Goal: Check status: Check status

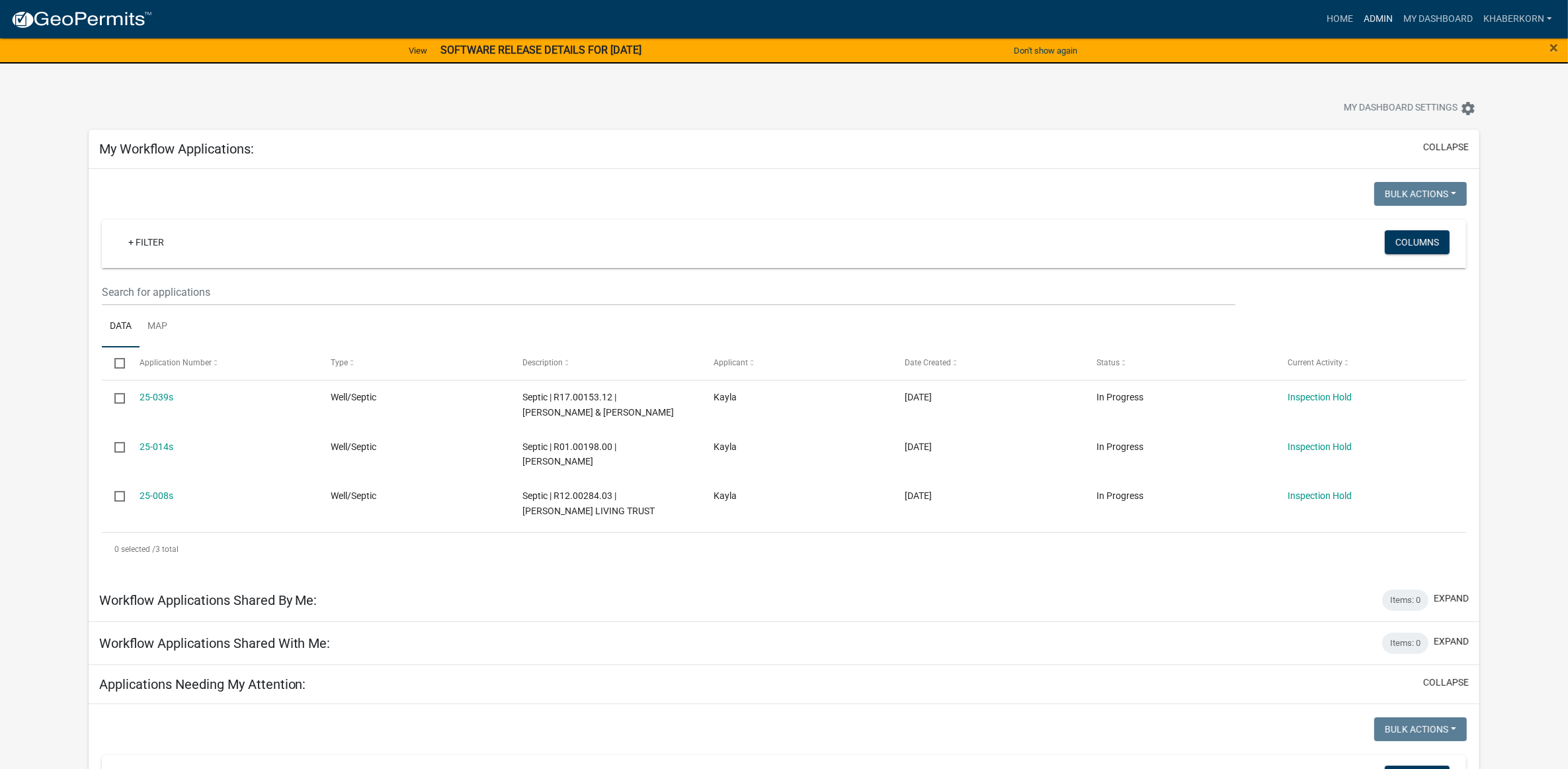
click at [1373, 12] on link "Admin" at bounding box center [1379, 19] width 40 height 25
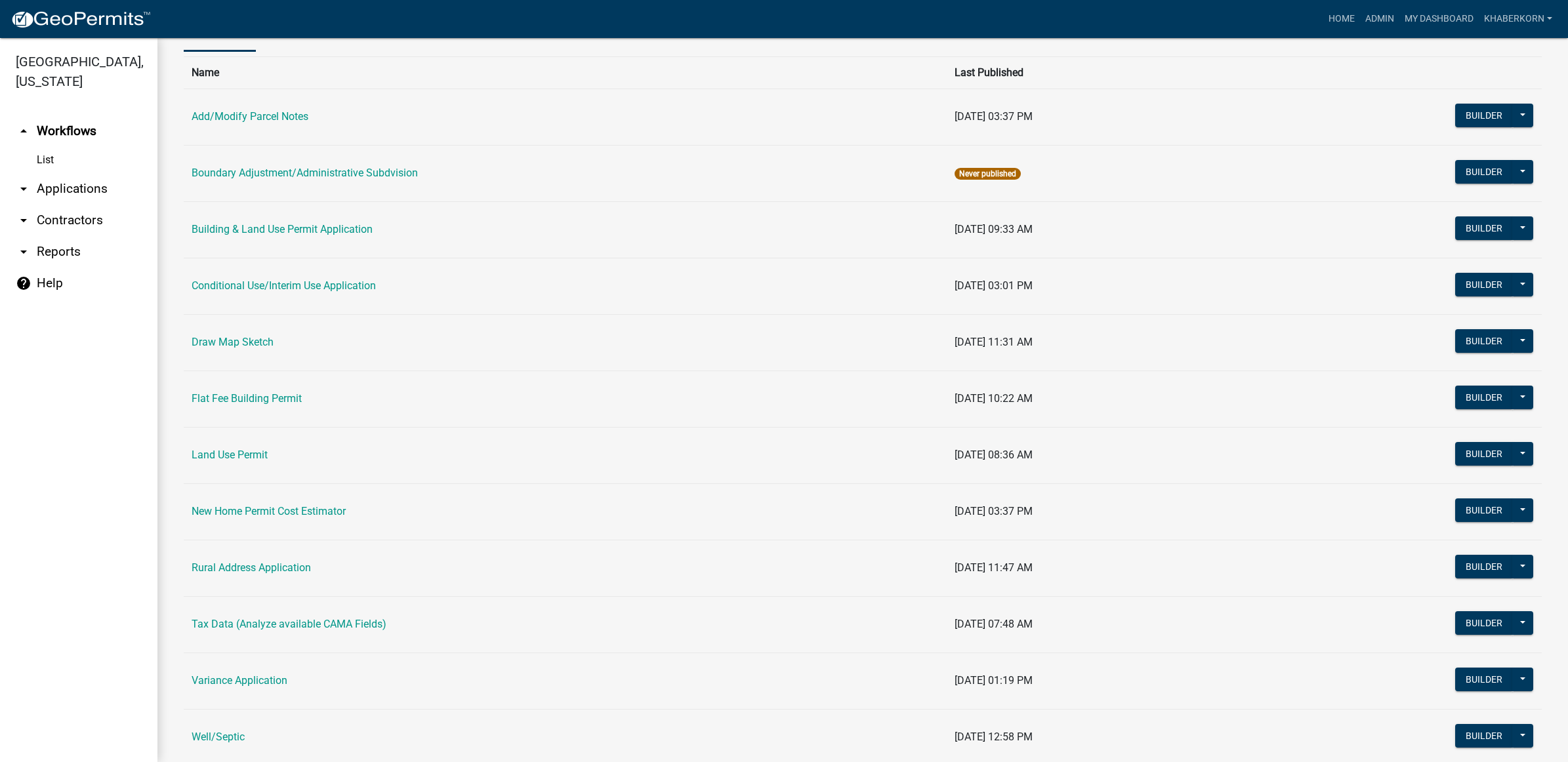
scroll to position [164, 0]
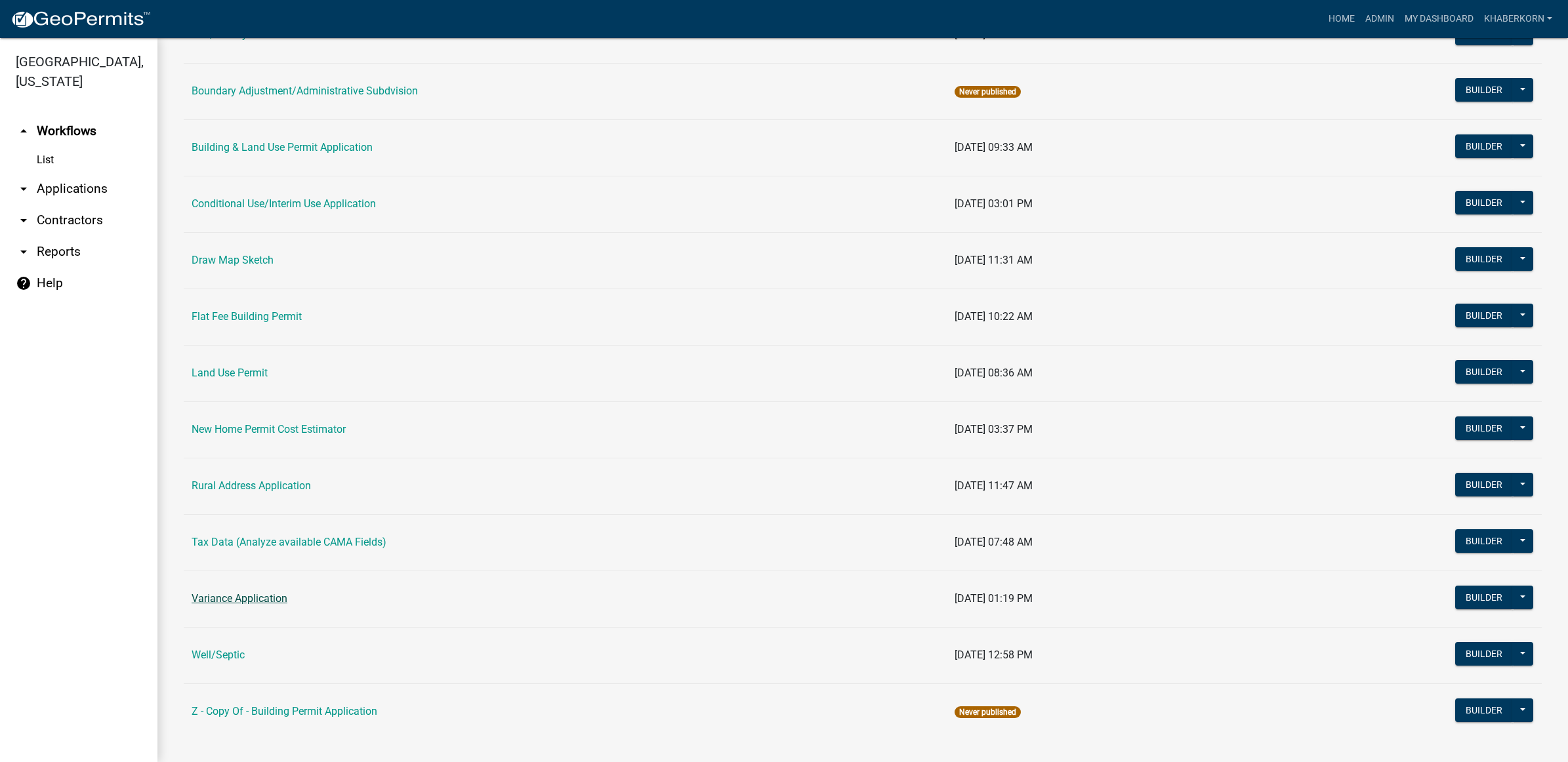
click at [268, 598] on link "Variance Application" at bounding box center [239, 599] width 96 height 13
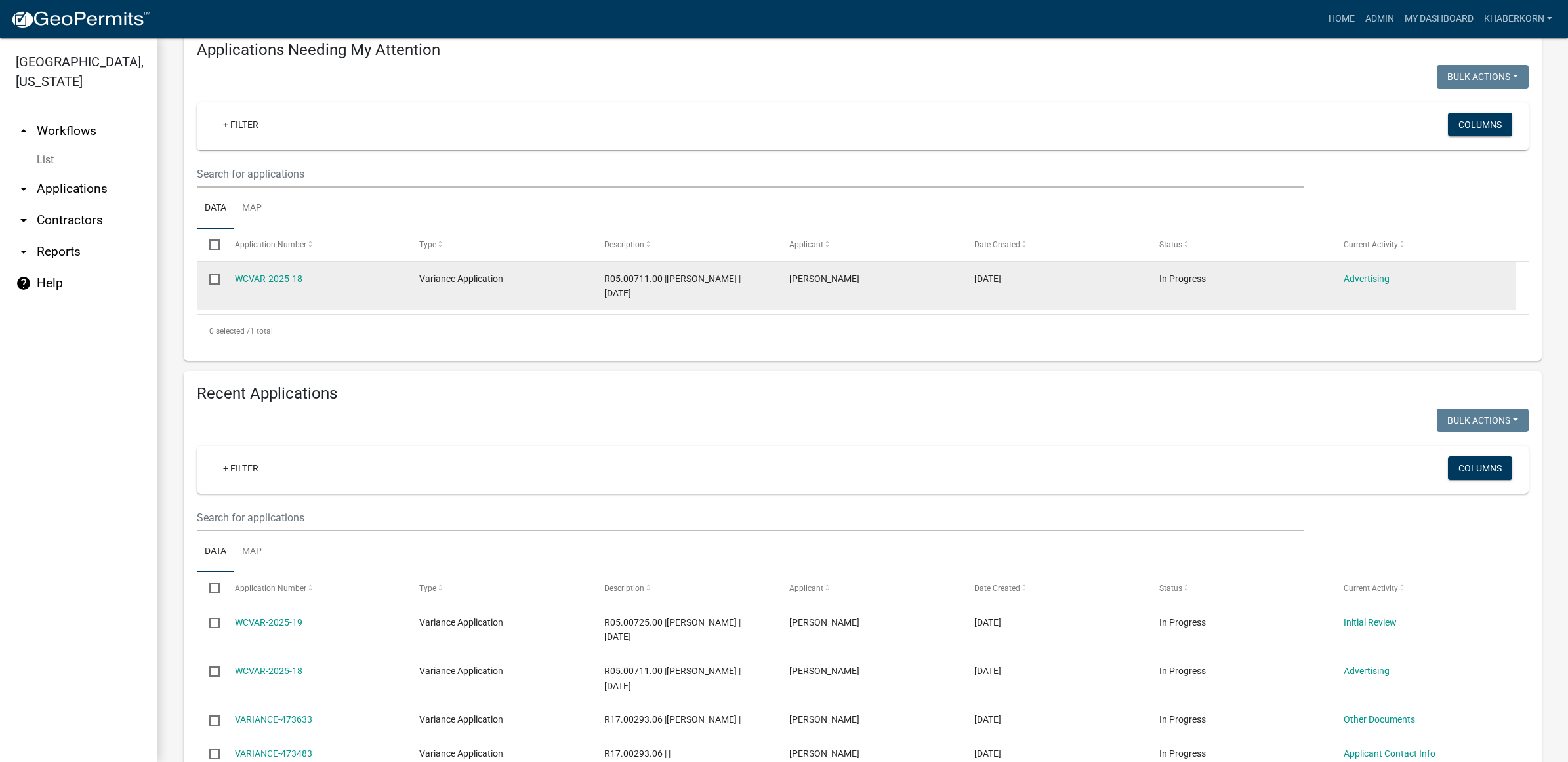
scroll to position [246, 0]
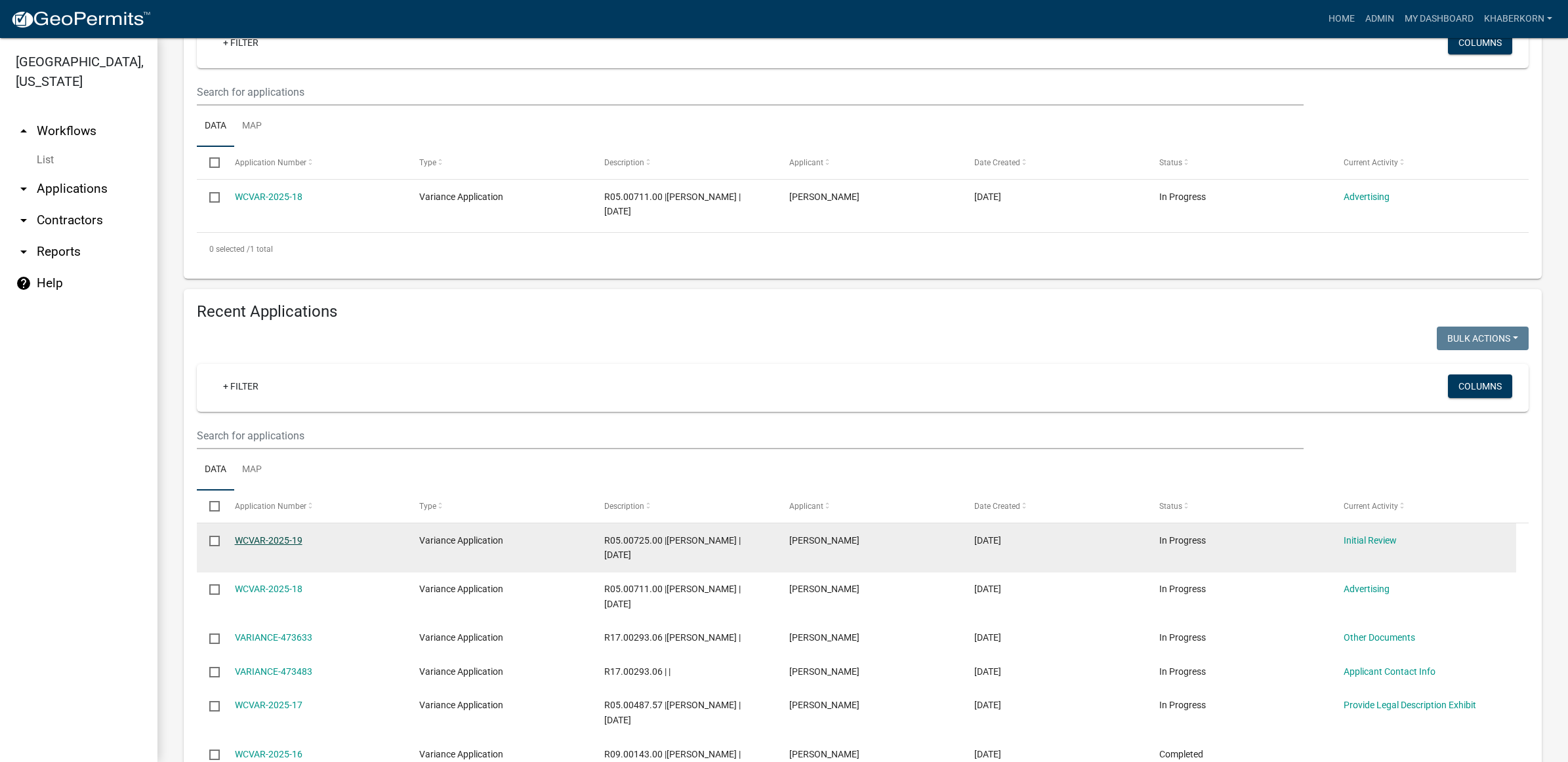
click at [257, 539] on link "WCVAR-2025-19" at bounding box center [269, 540] width 67 height 11
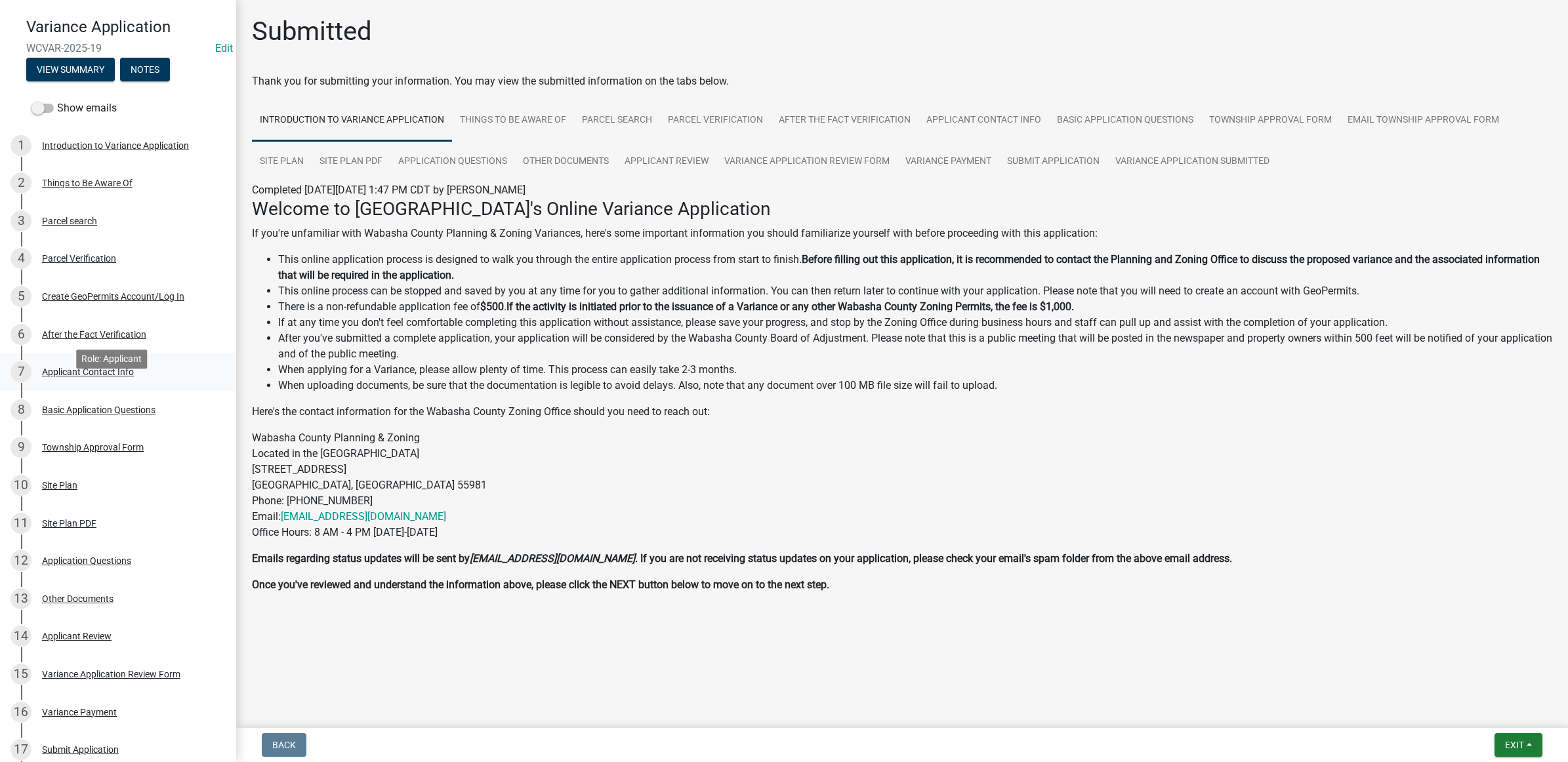
scroll to position [82, 0]
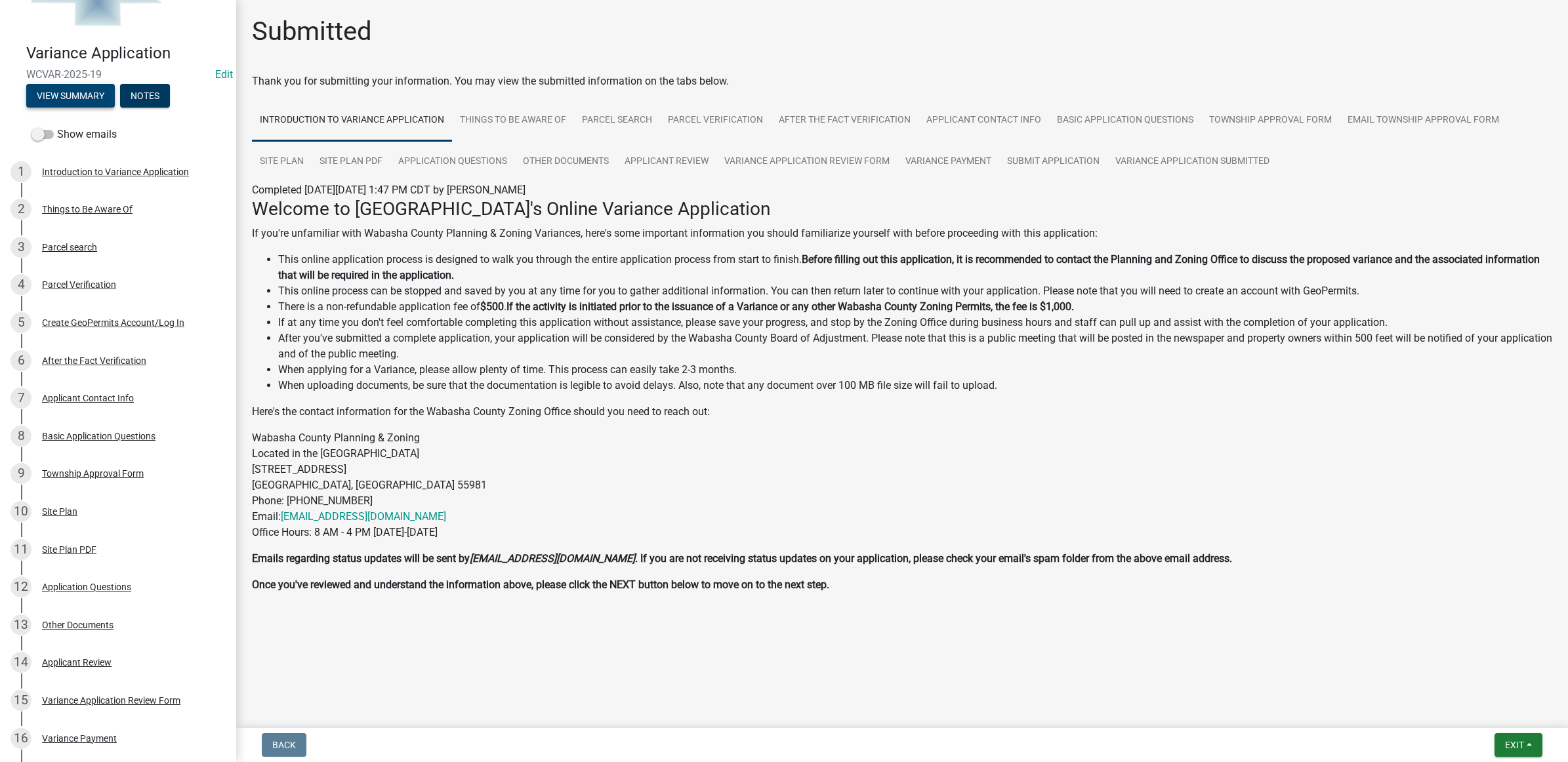
click at [83, 100] on button "View Summary" at bounding box center [70, 96] width 89 height 23
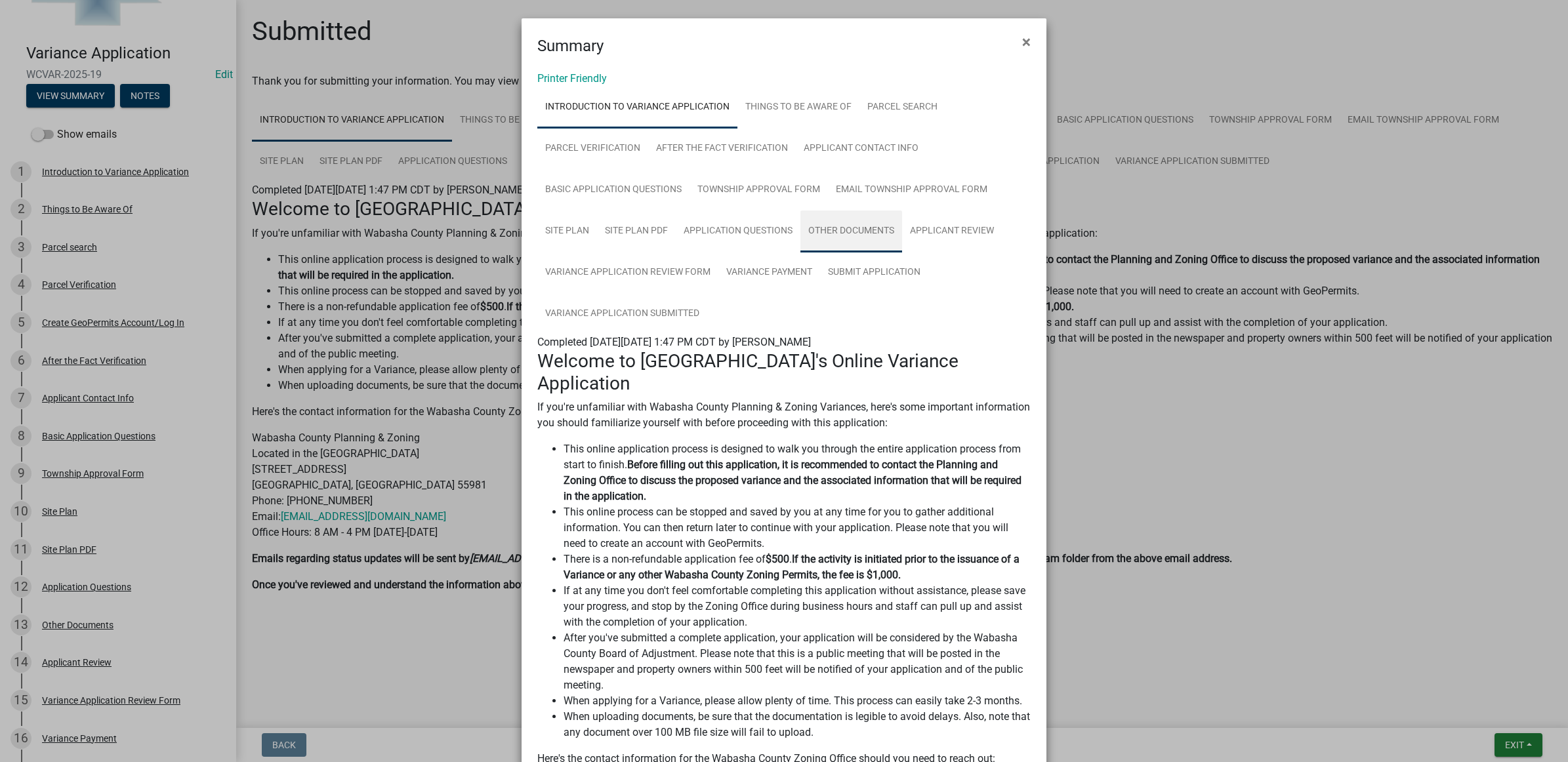
click at [833, 234] on link "Other Documents" at bounding box center [850, 232] width 101 height 42
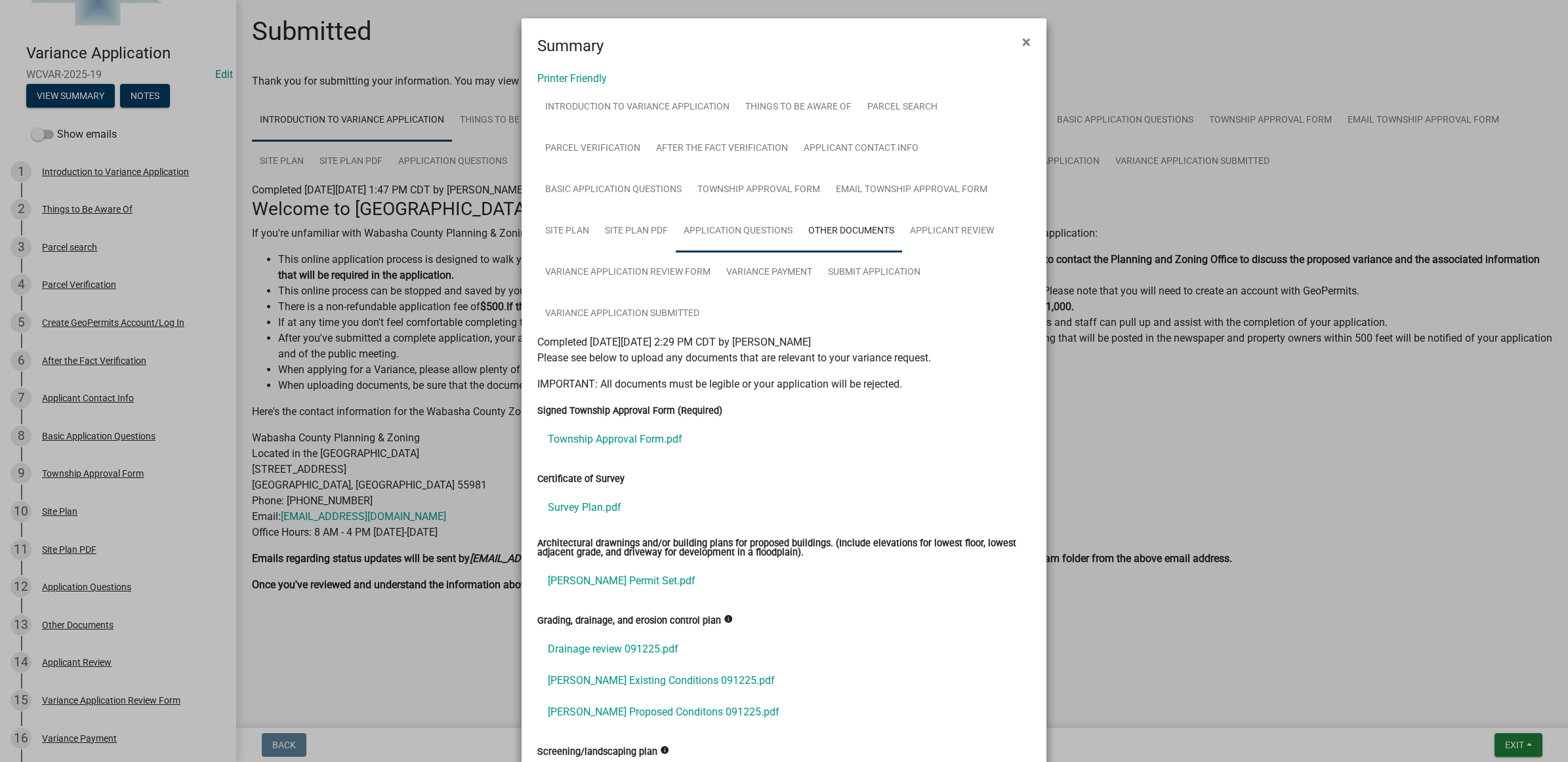
click at [716, 226] on link "Application Questions" at bounding box center [738, 232] width 125 height 42
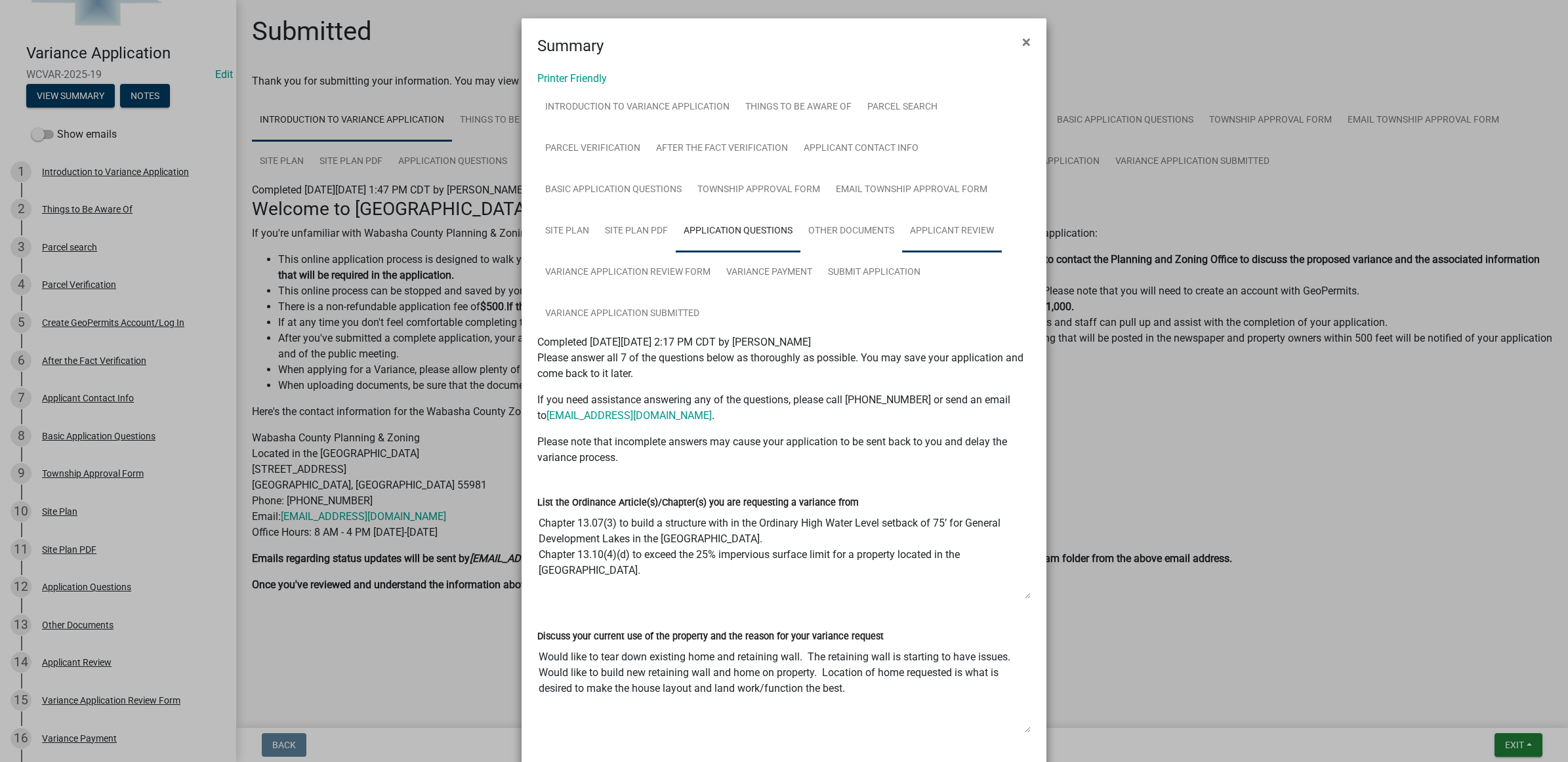
click at [906, 216] on link "Applicant Review" at bounding box center [952, 232] width 100 height 42
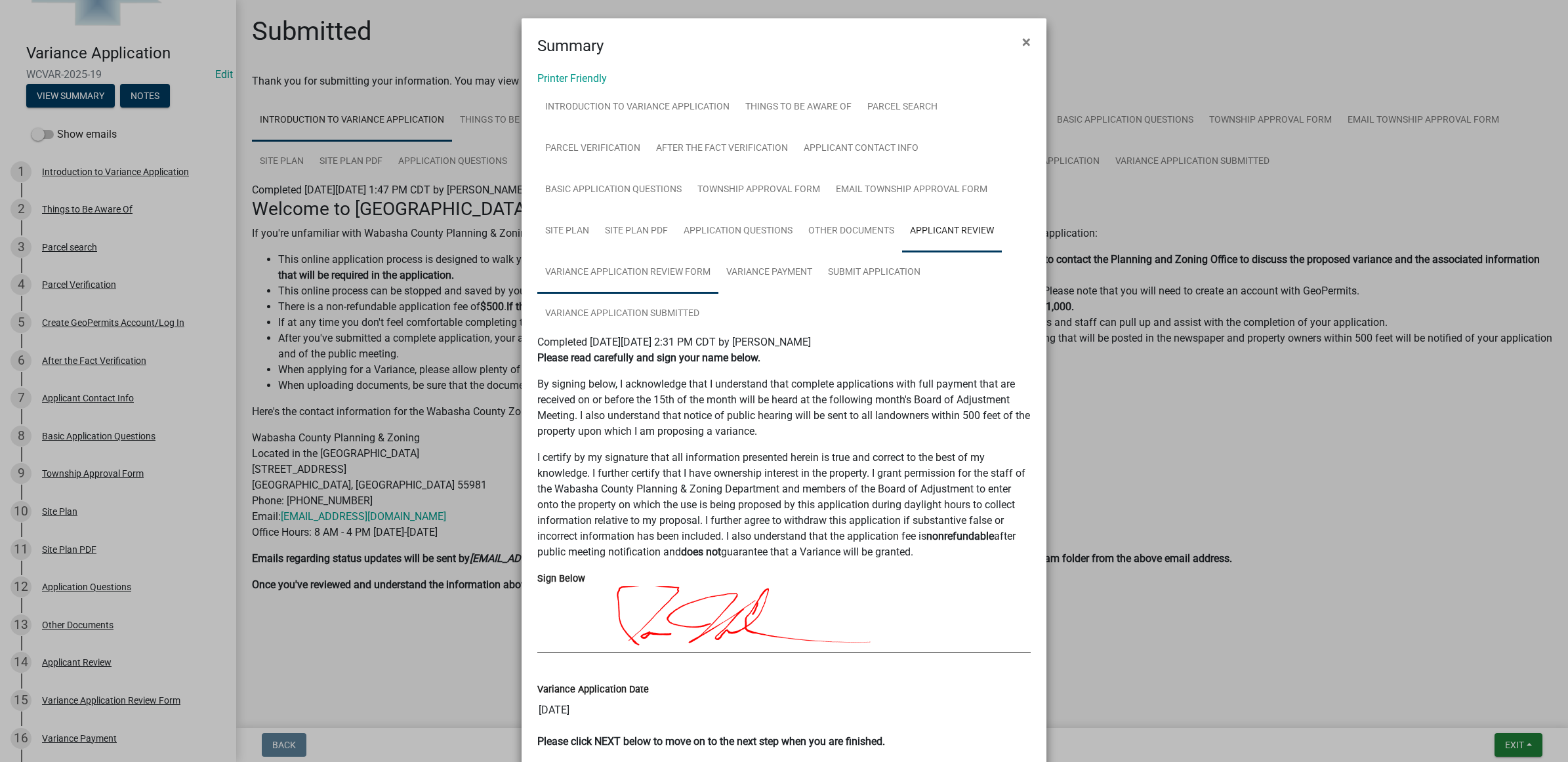
click at [568, 267] on link "Variance Application Review Form" at bounding box center [628, 273] width 181 height 42
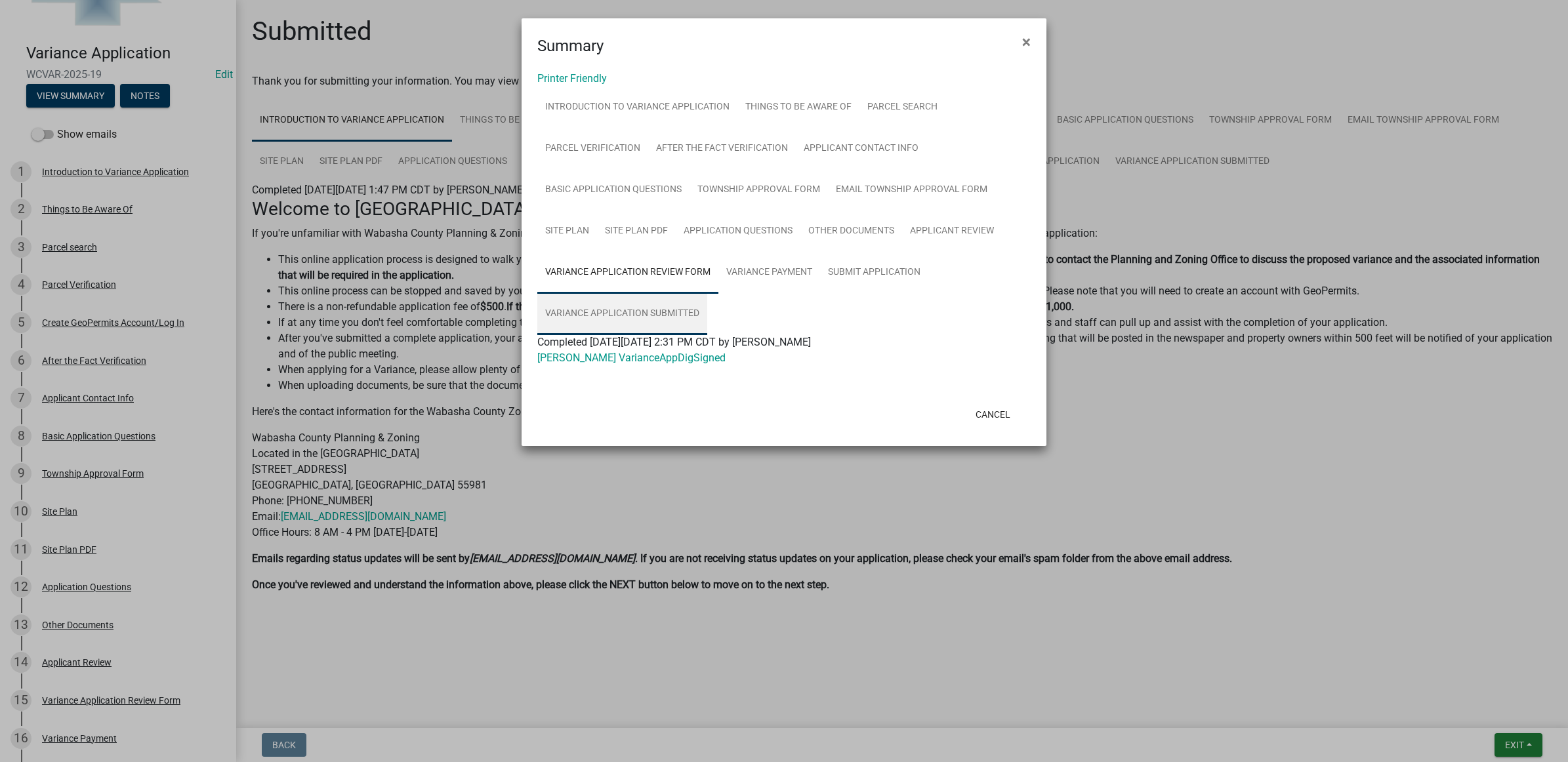
click at [664, 305] on link "Variance Application Submitted" at bounding box center [621, 314] width 170 height 42
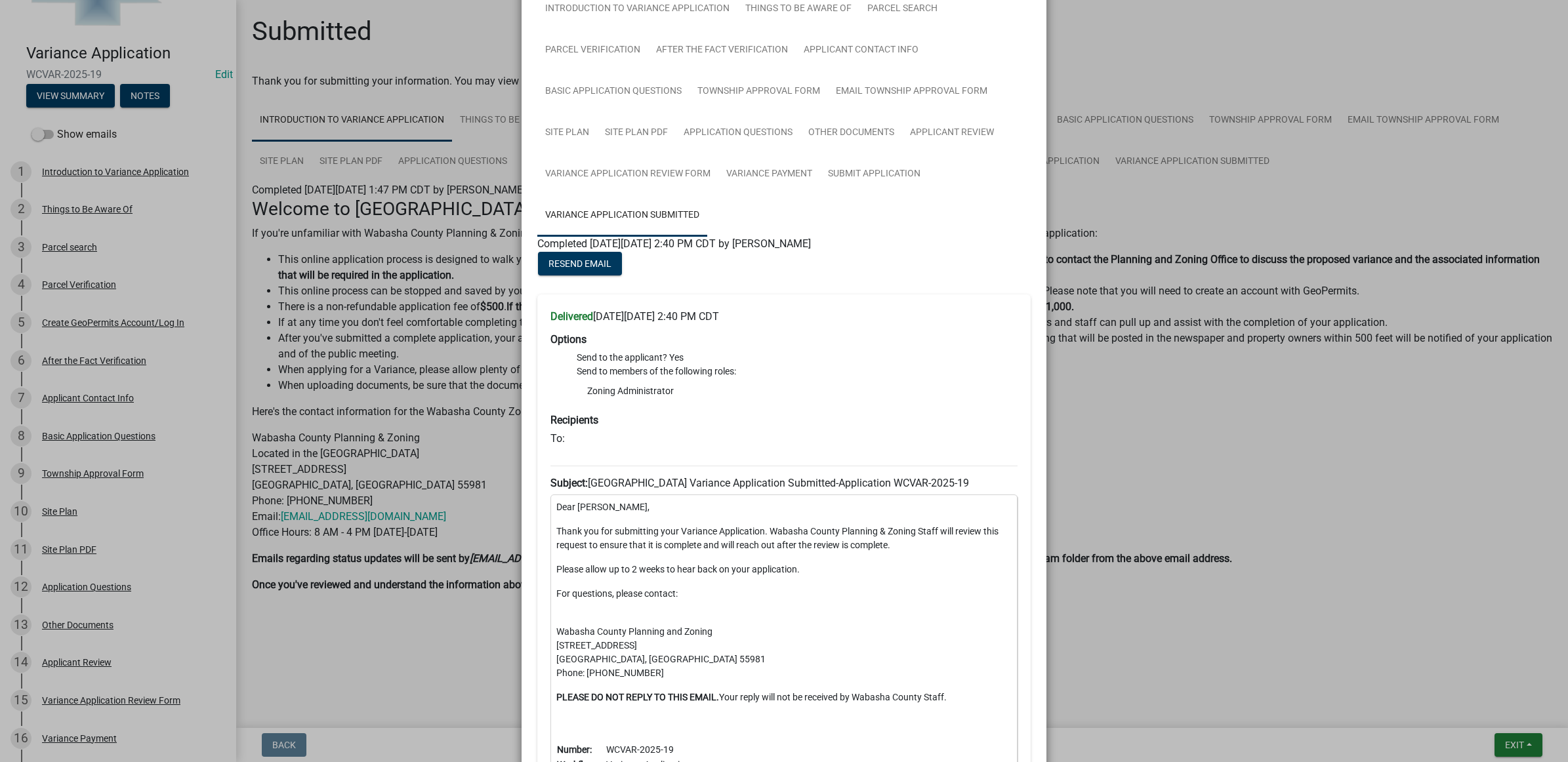
scroll to position [0, 0]
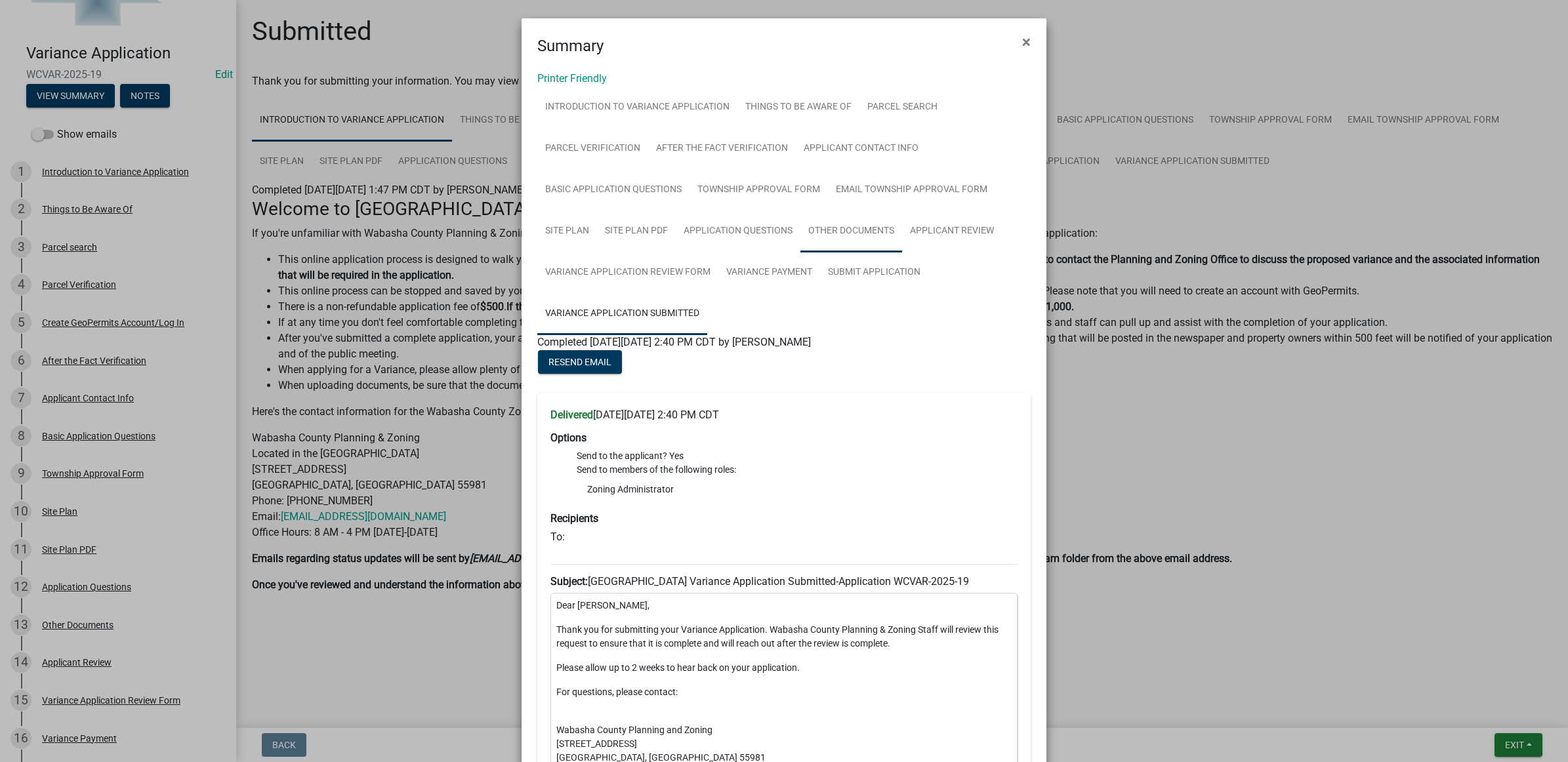
click at [856, 228] on link "Other Documents" at bounding box center [850, 232] width 101 height 42
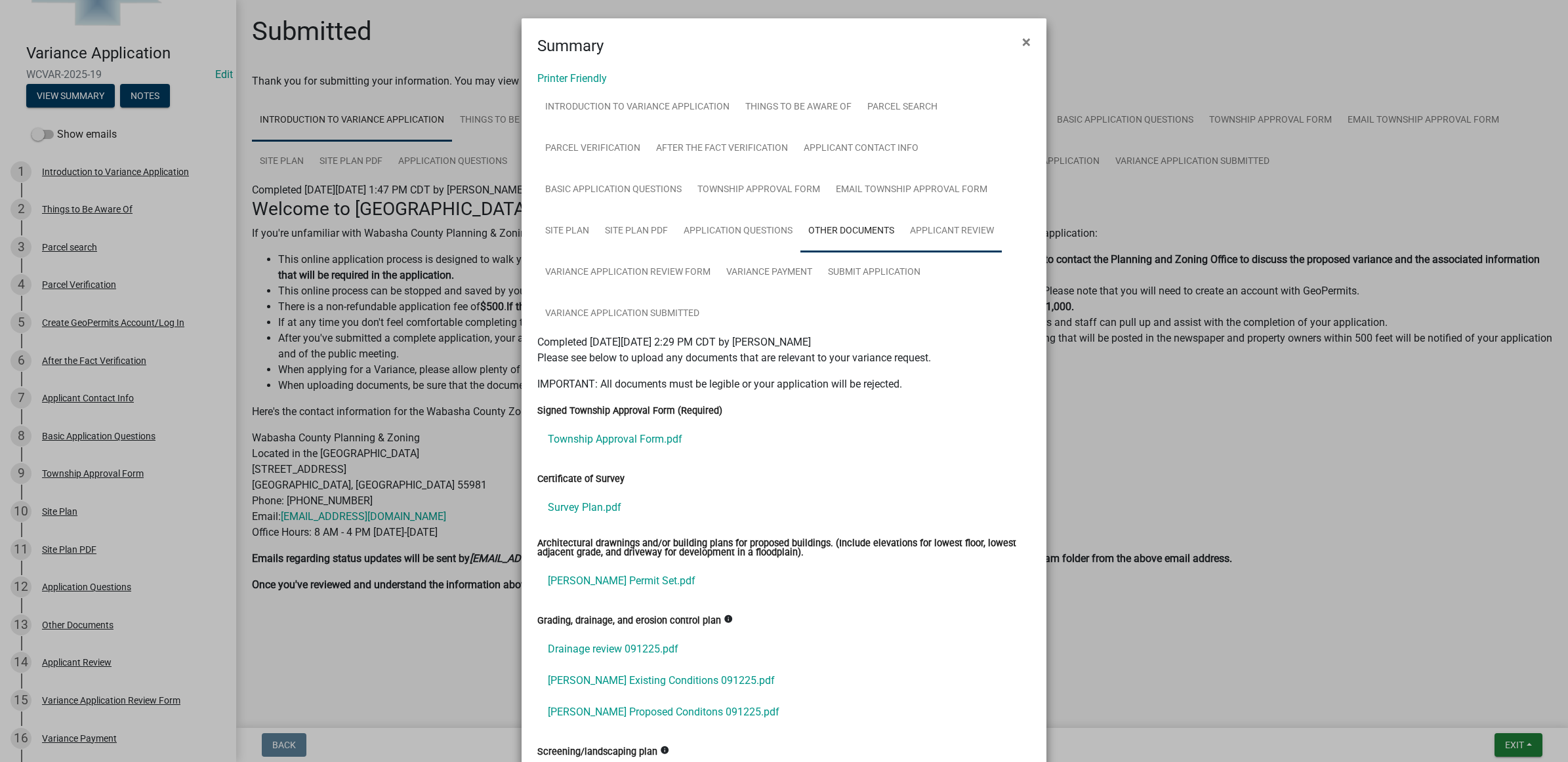
click at [927, 230] on link "Applicant Review" at bounding box center [952, 232] width 100 height 42
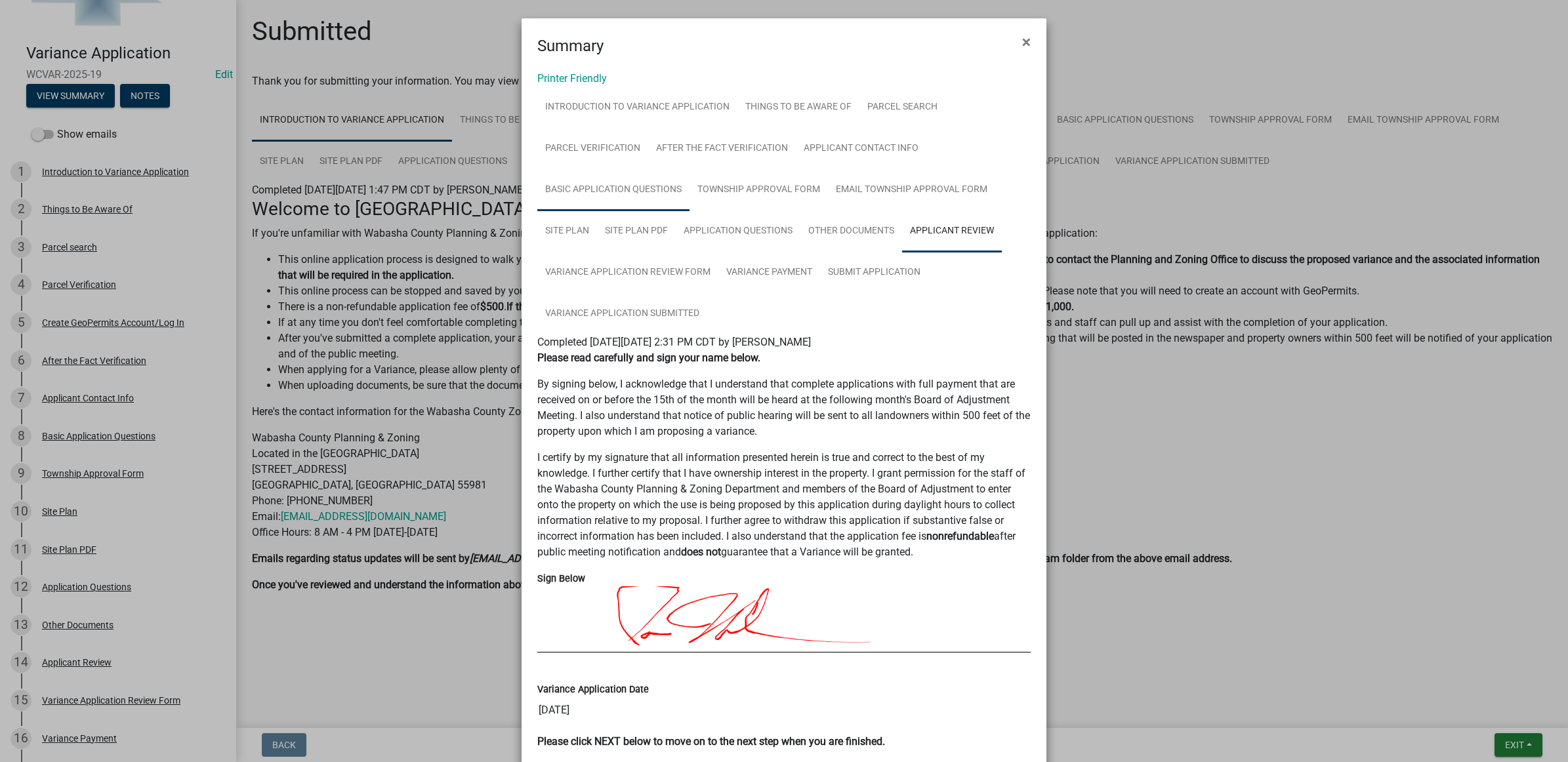
click at [644, 181] on link "Basic Application Questions" at bounding box center [612, 189] width 152 height 42
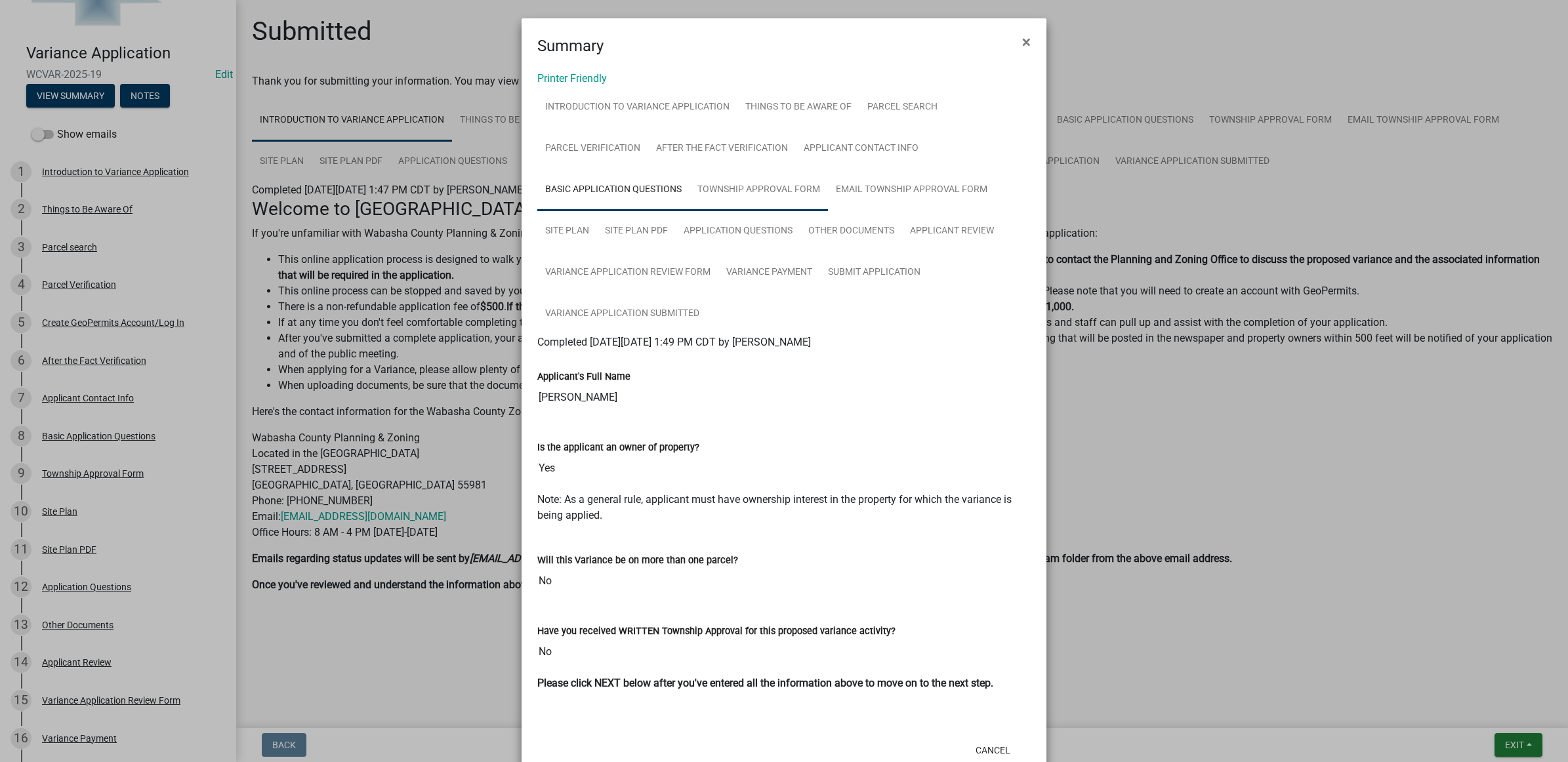
click at [764, 182] on link "Township Approval Form" at bounding box center [759, 189] width 138 height 42
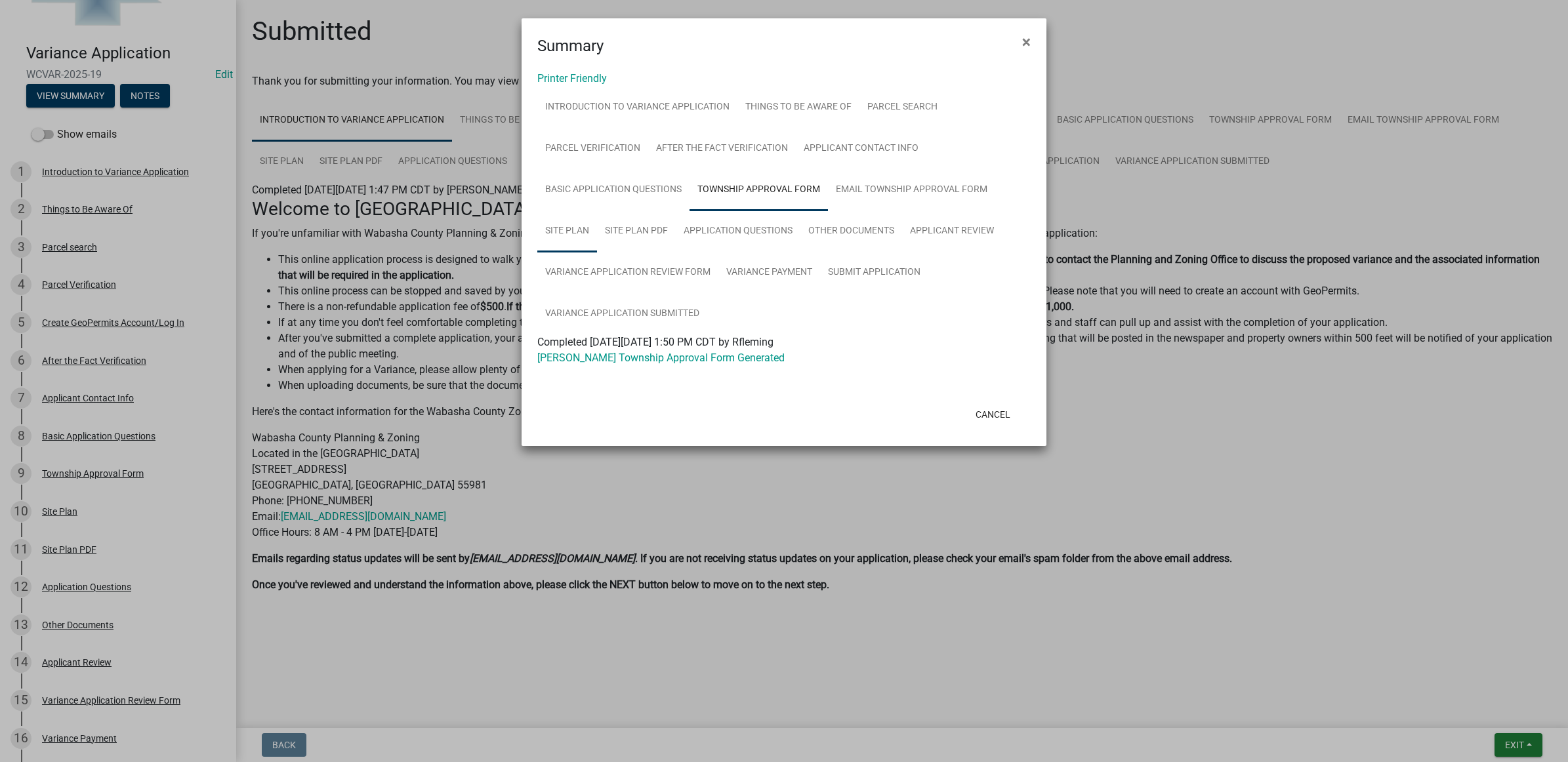
click at [577, 226] on link "Site Plan" at bounding box center [567, 232] width 59 height 42
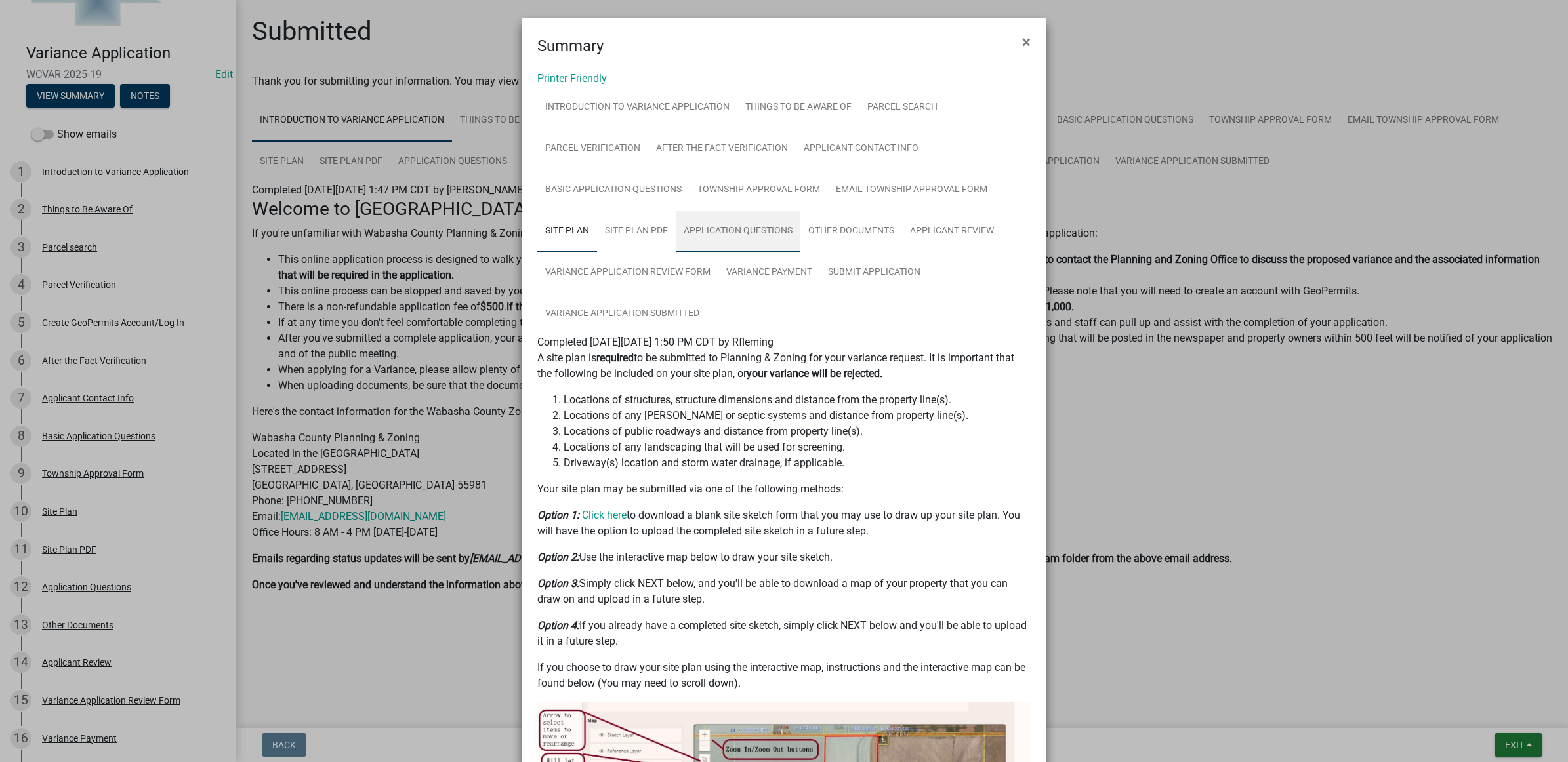
click at [735, 228] on link "Application Questions" at bounding box center [738, 232] width 125 height 42
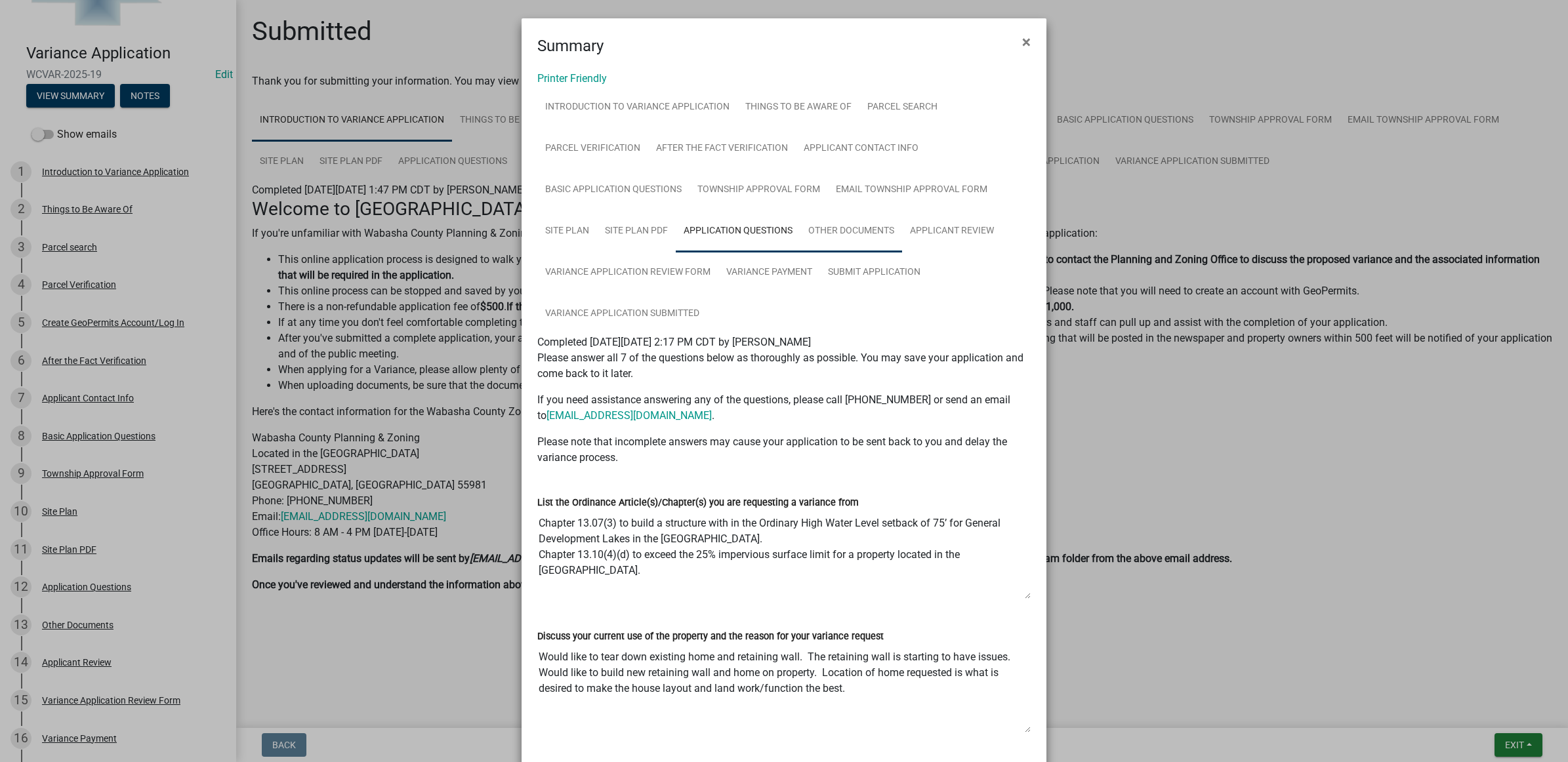
click at [844, 222] on link "Other Documents" at bounding box center [850, 232] width 101 height 42
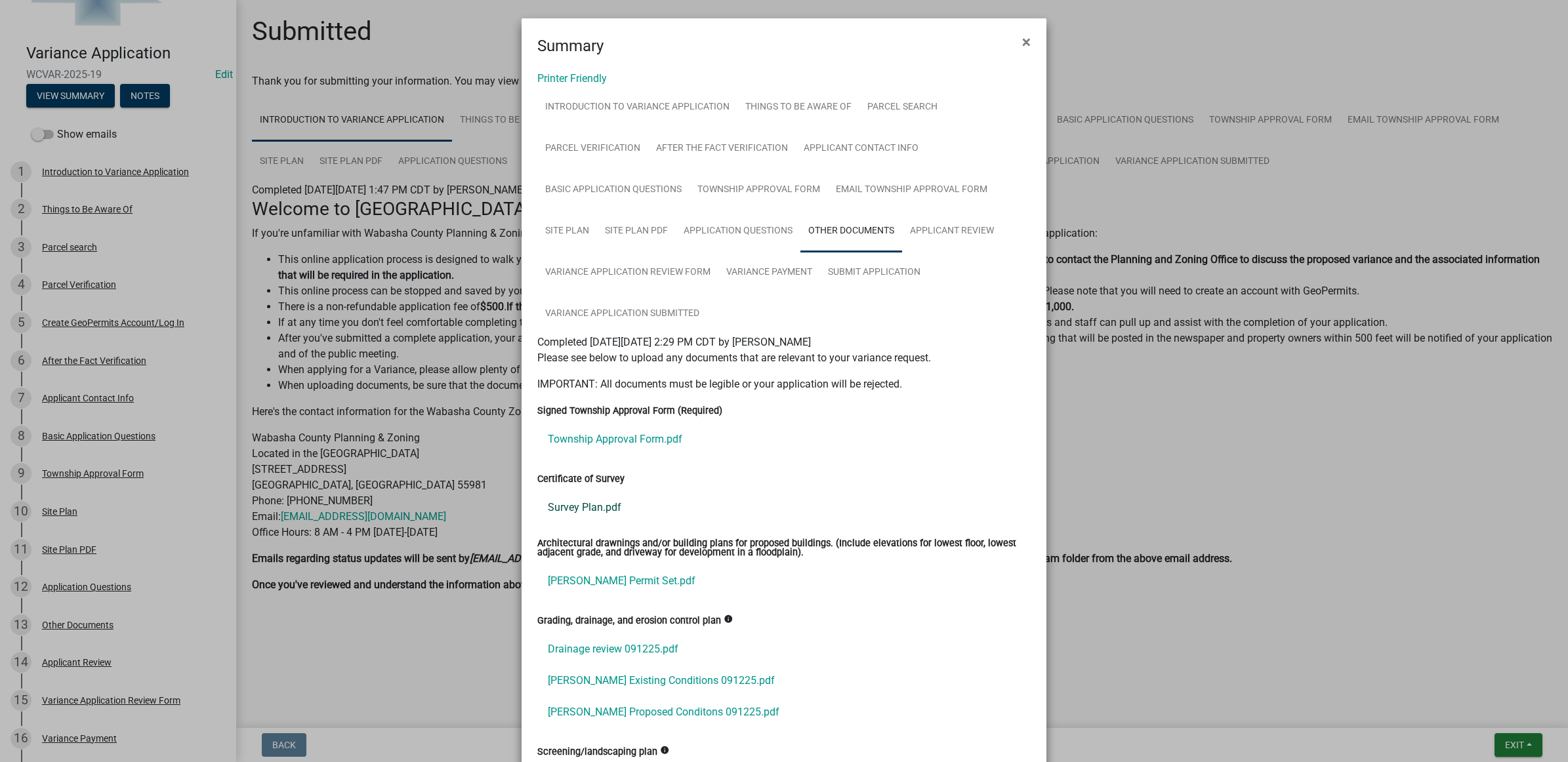
click at [605, 500] on link "Survey Plan.pdf" at bounding box center [783, 507] width 493 height 31
click at [608, 574] on link "[PERSON_NAME] Permit Set.pdf" at bounding box center [783, 581] width 493 height 31
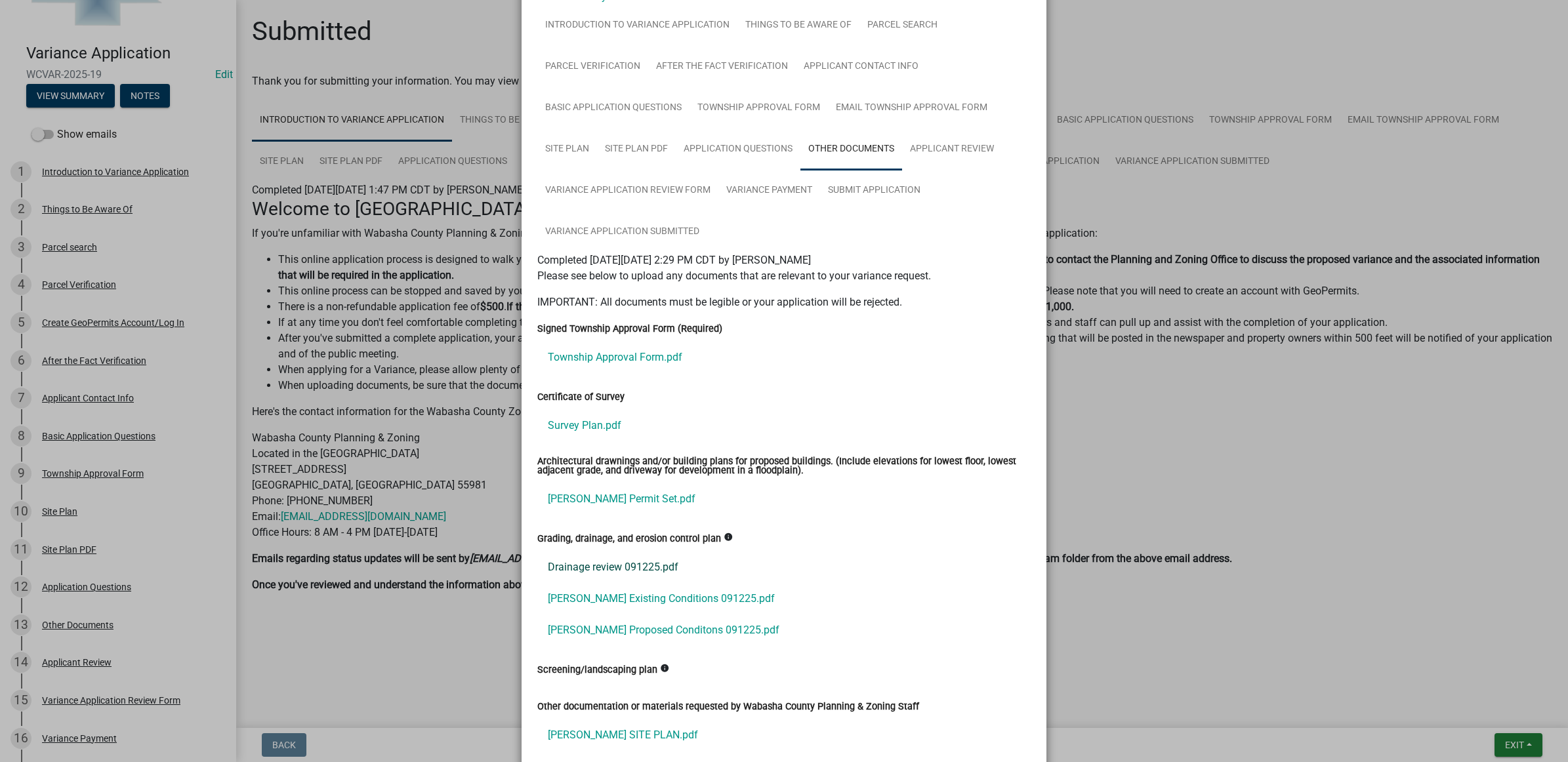
click at [611, 558] on link "Drainage review 091225.pdf" at bounding box center [783, 566] width 493 height 31
click at [656, 591] on link "[PERSON_NAME] Existing Conditions 091225.pdf" at bounding box center [783, 599] width 493 height 31
click at [639, 620] on link "[PERSON_NAME] Proposed Conditons 091225.pdf" at bounding box center [783, 630] width 493 height 31
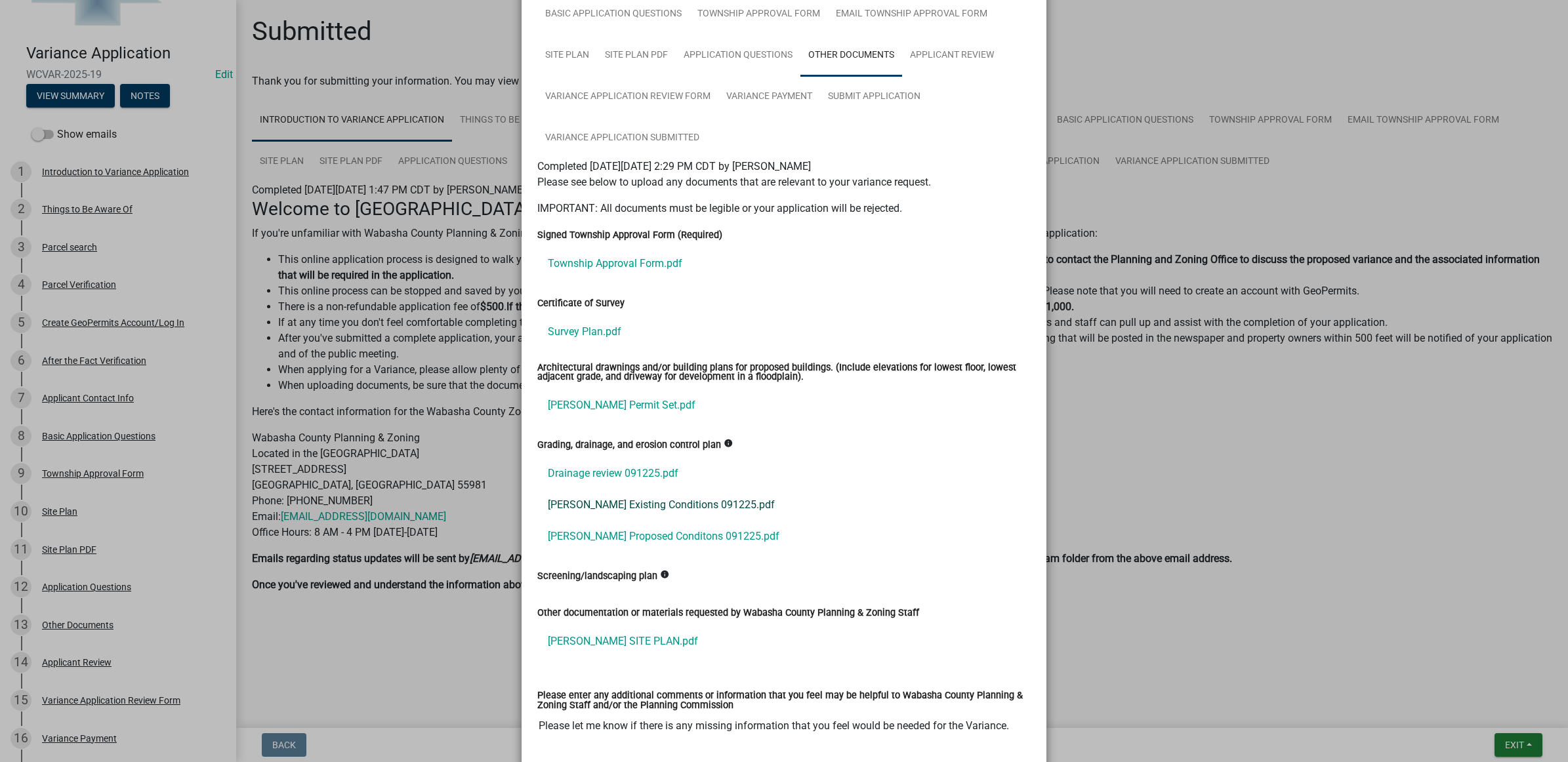
scroll to position [246, 0]
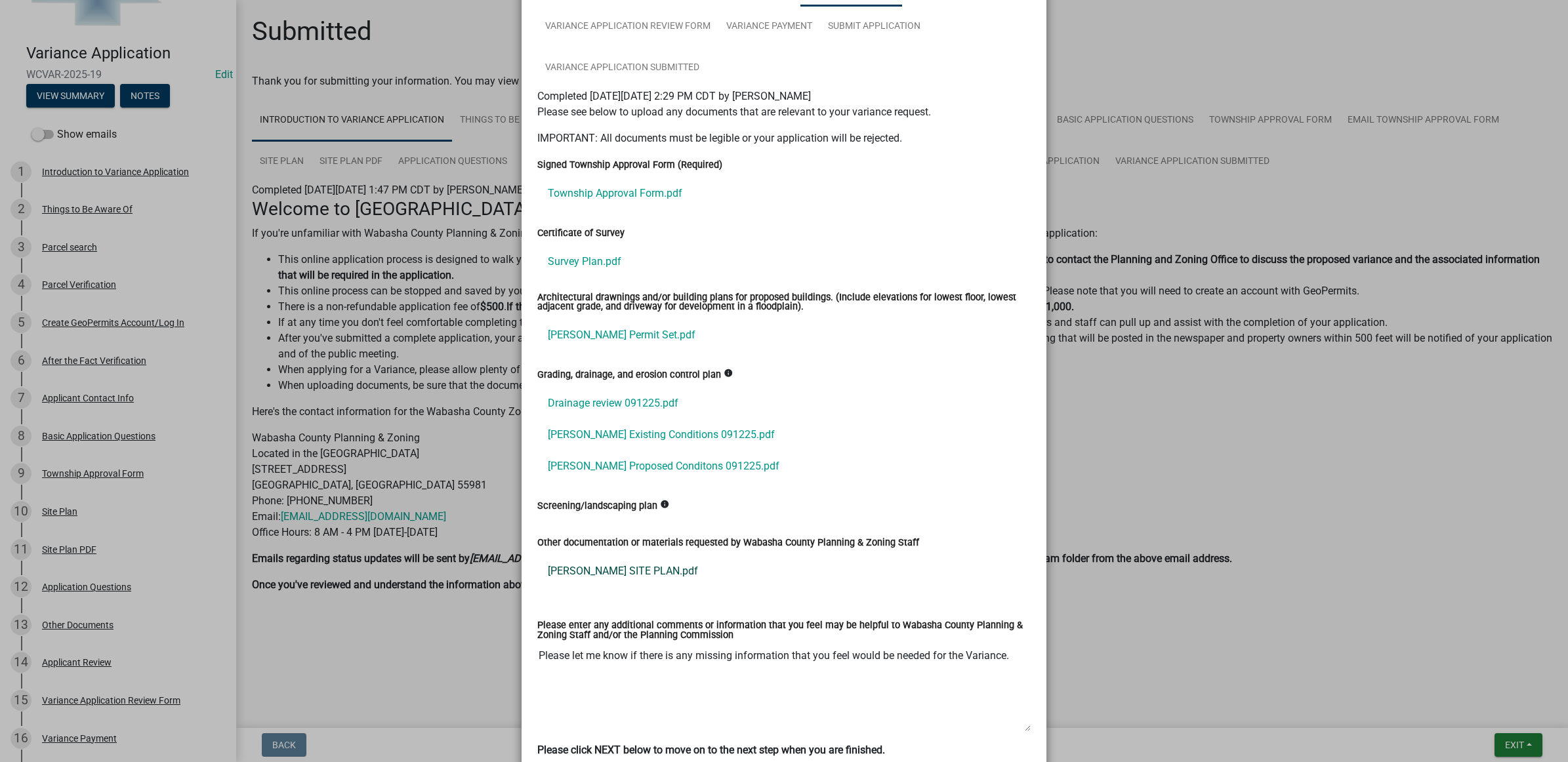
click at [571, 571] on link "[PERSON_NAME] SITE PLAN.pdf" at bounding box center [783, 571] width 493 height 31
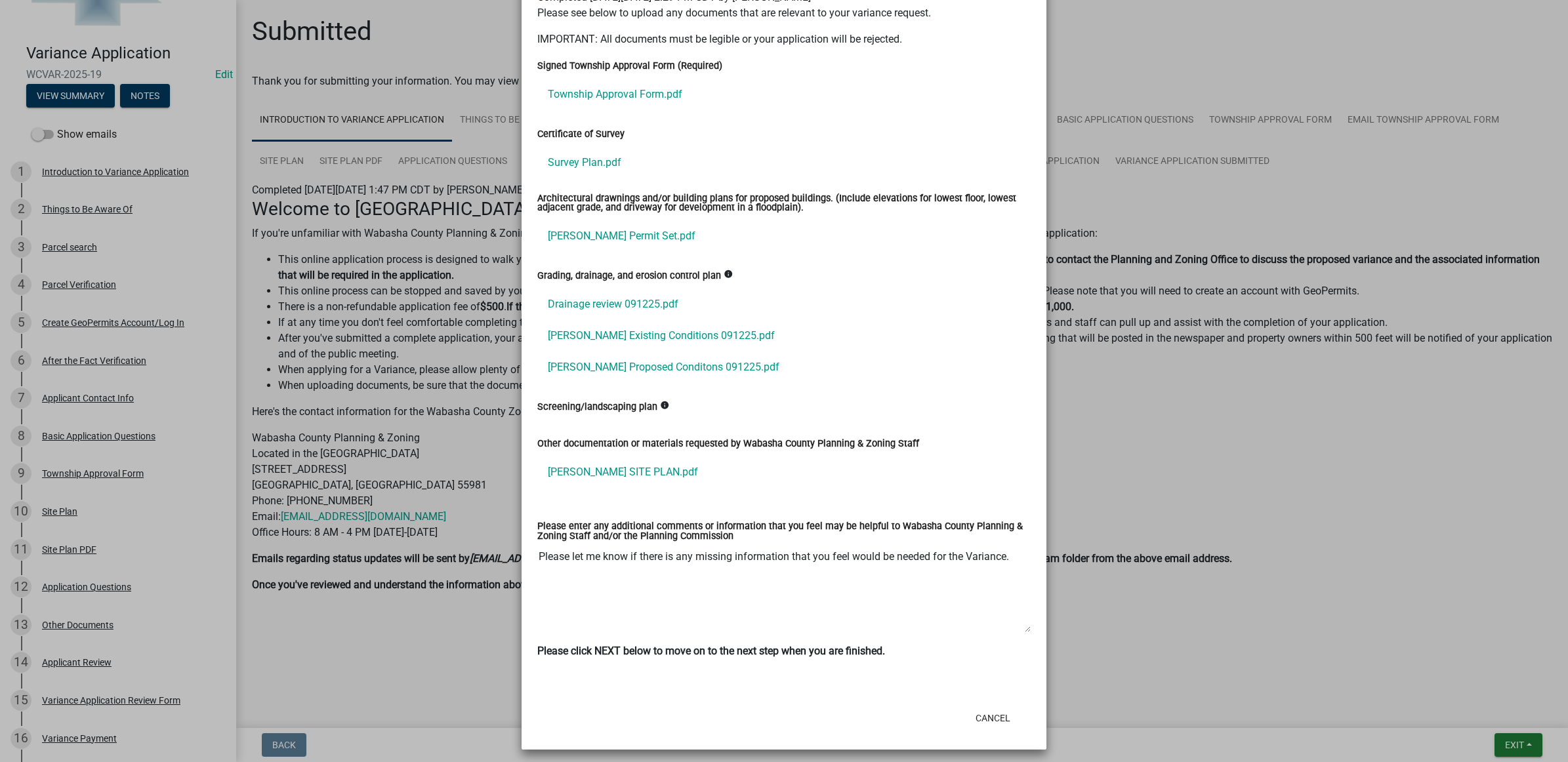
scroll to position [347, 0]
click at [1000, 716] on button "Cancel" at bounding box center [993, 715] width 56 height 23
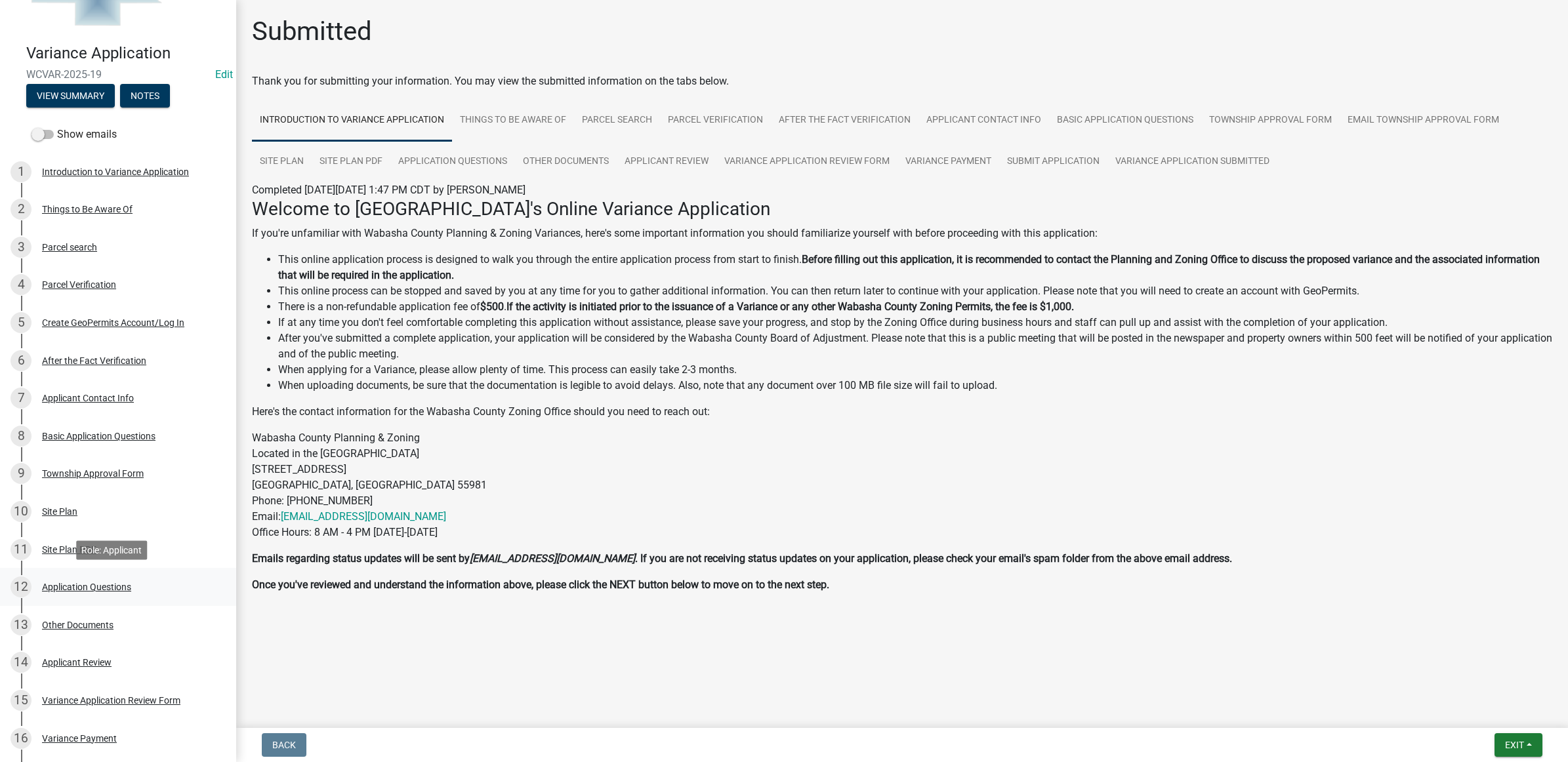
click at [135, 581] on div "12 Application Questions" at bounding box center [113, 586] width 205 height 21
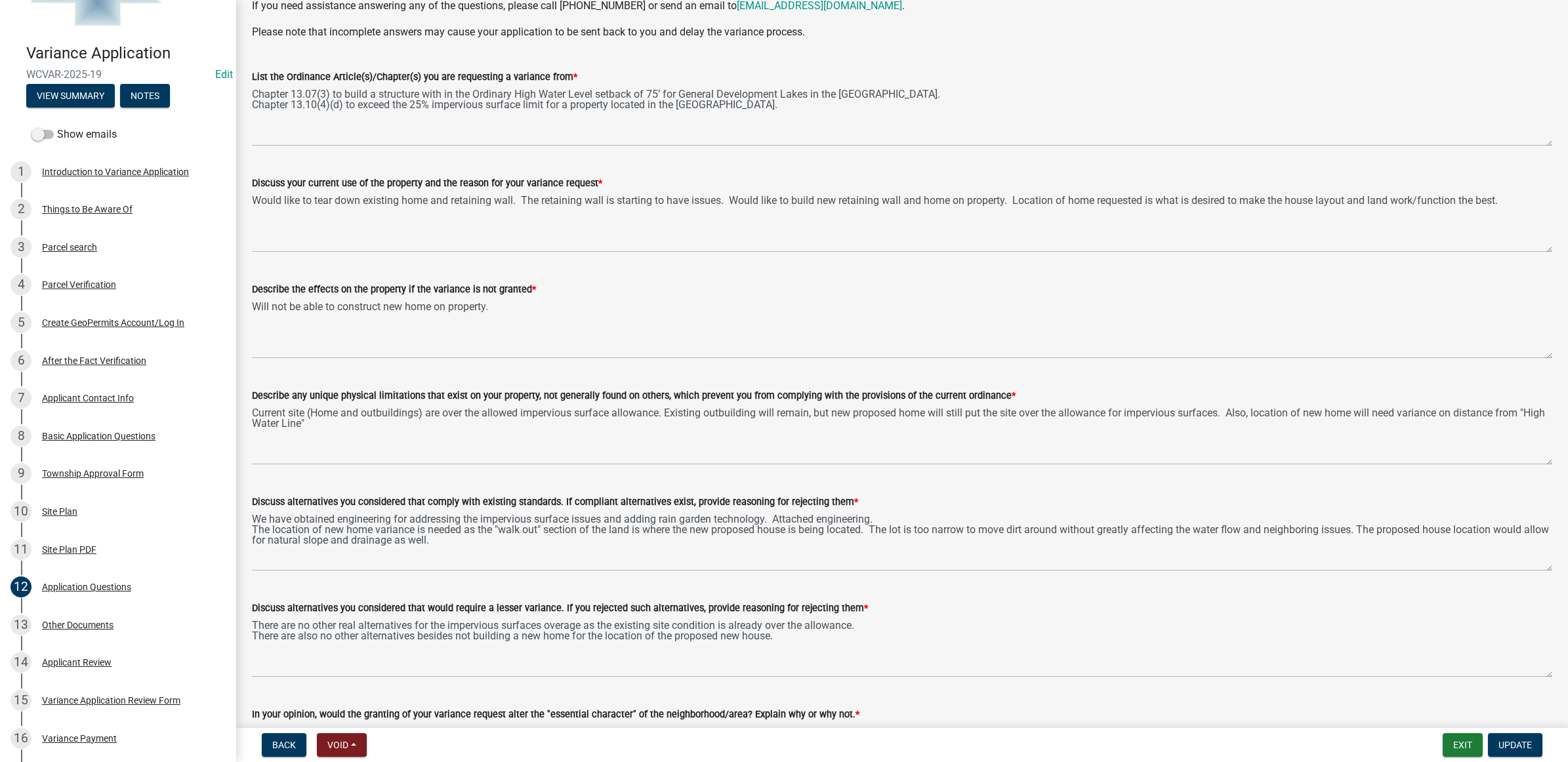
scroll to position [250, 0]
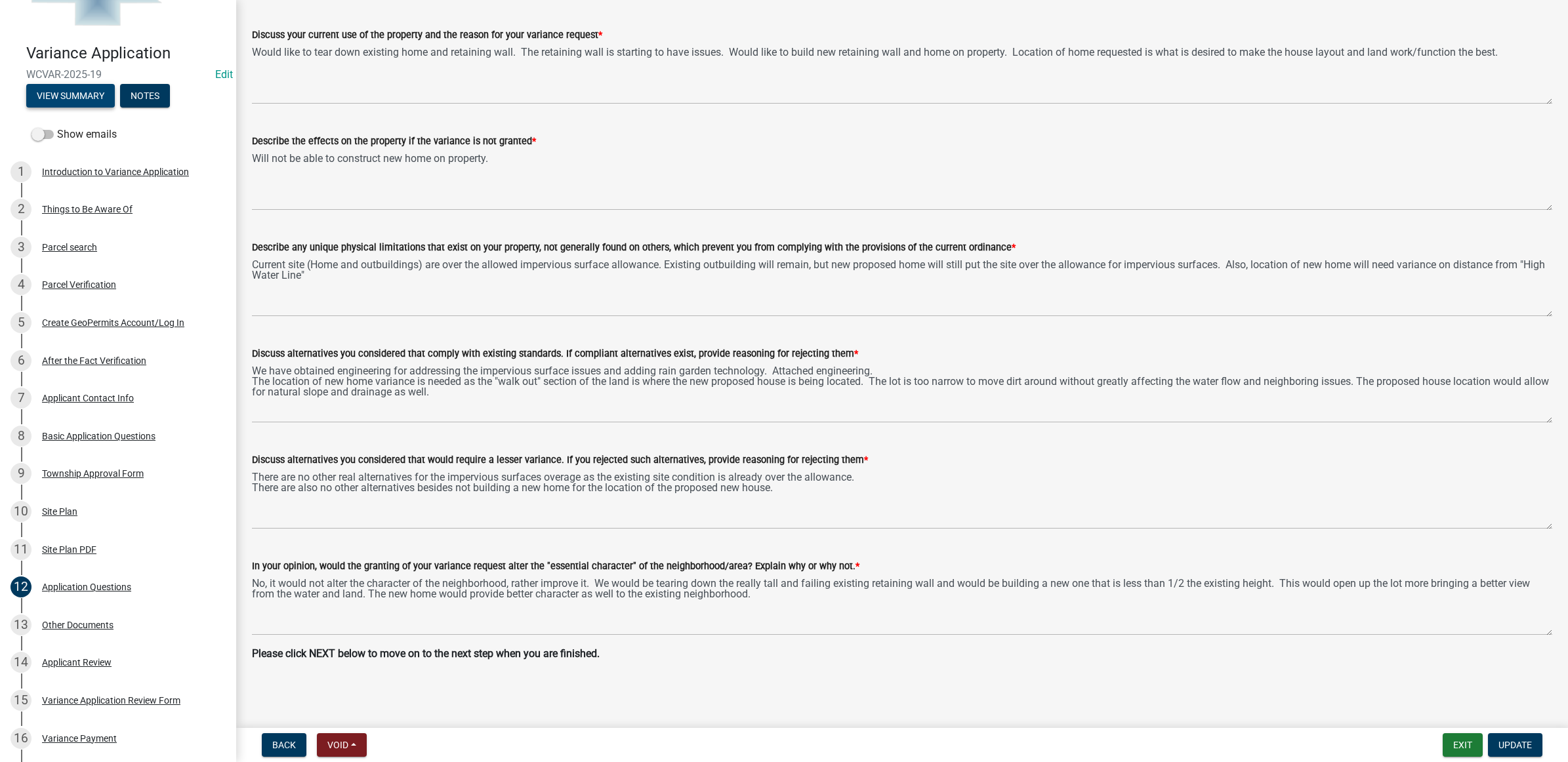
click at [57, 99] on button "View Summary" at bounding box center [70, 96] width 89 height 23
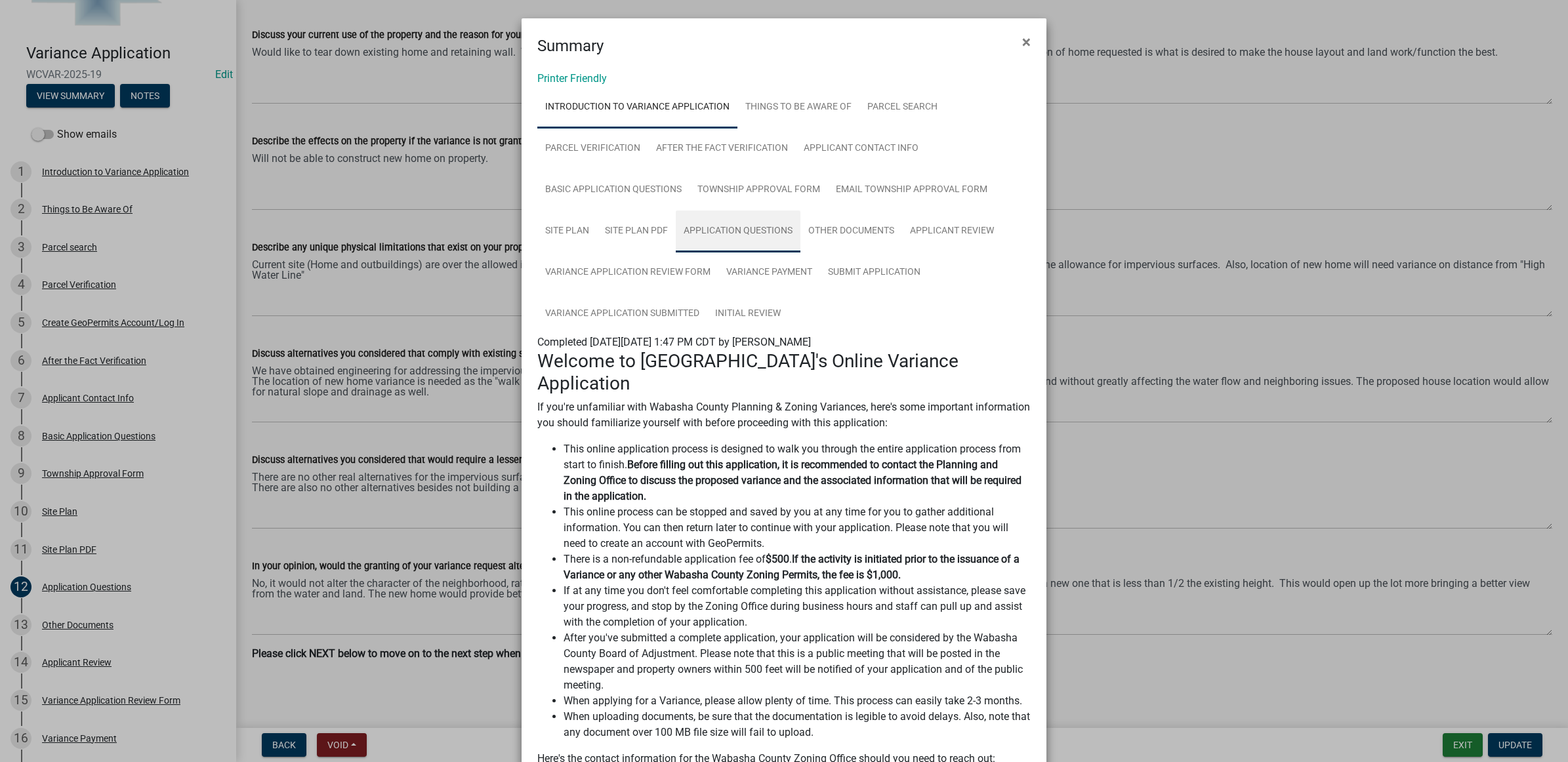
click at [782, 228] on link "Application Questions" at bounding box center [738, 232] width 125 height 42
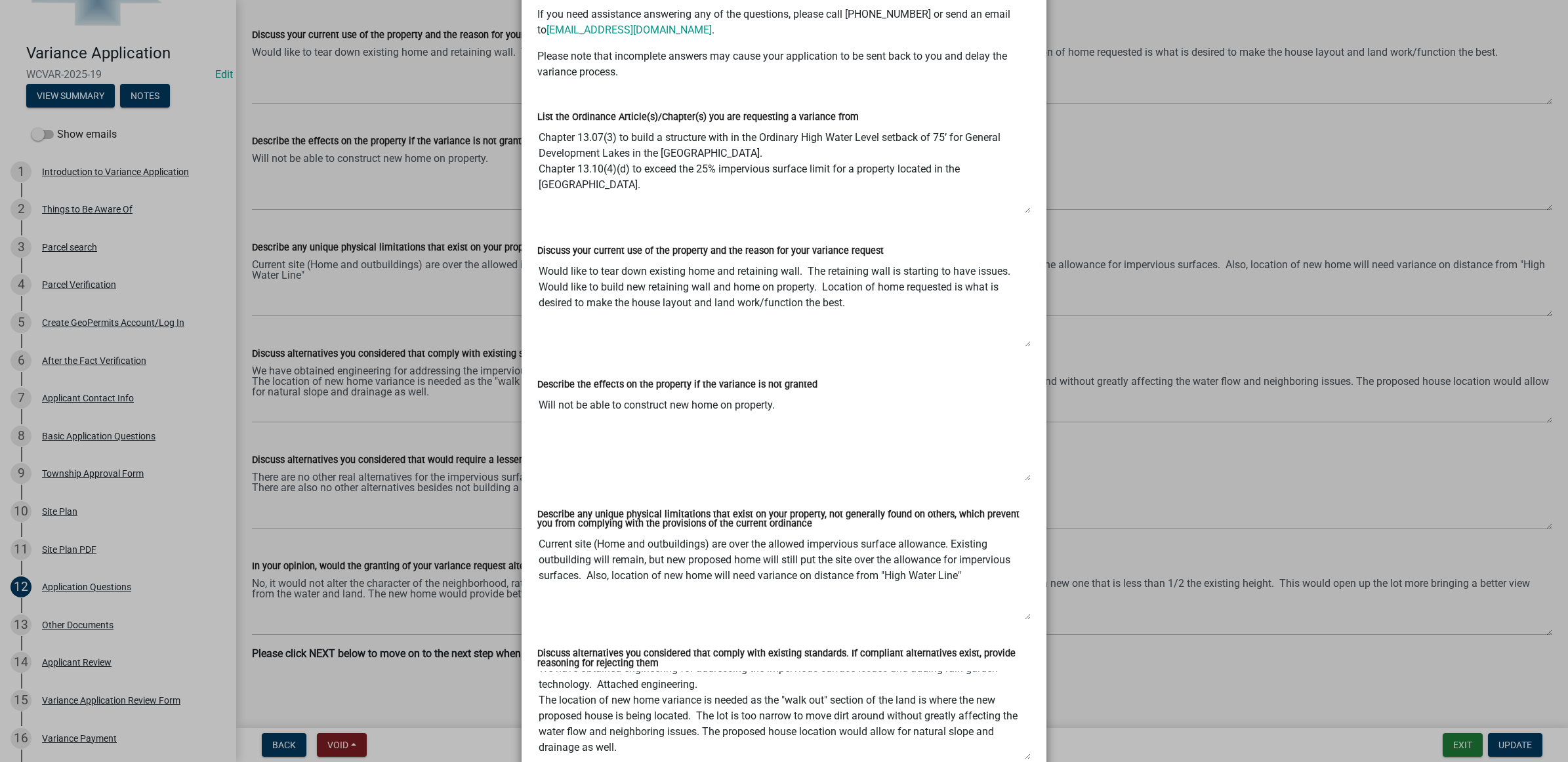
scroll to position [0, 0]
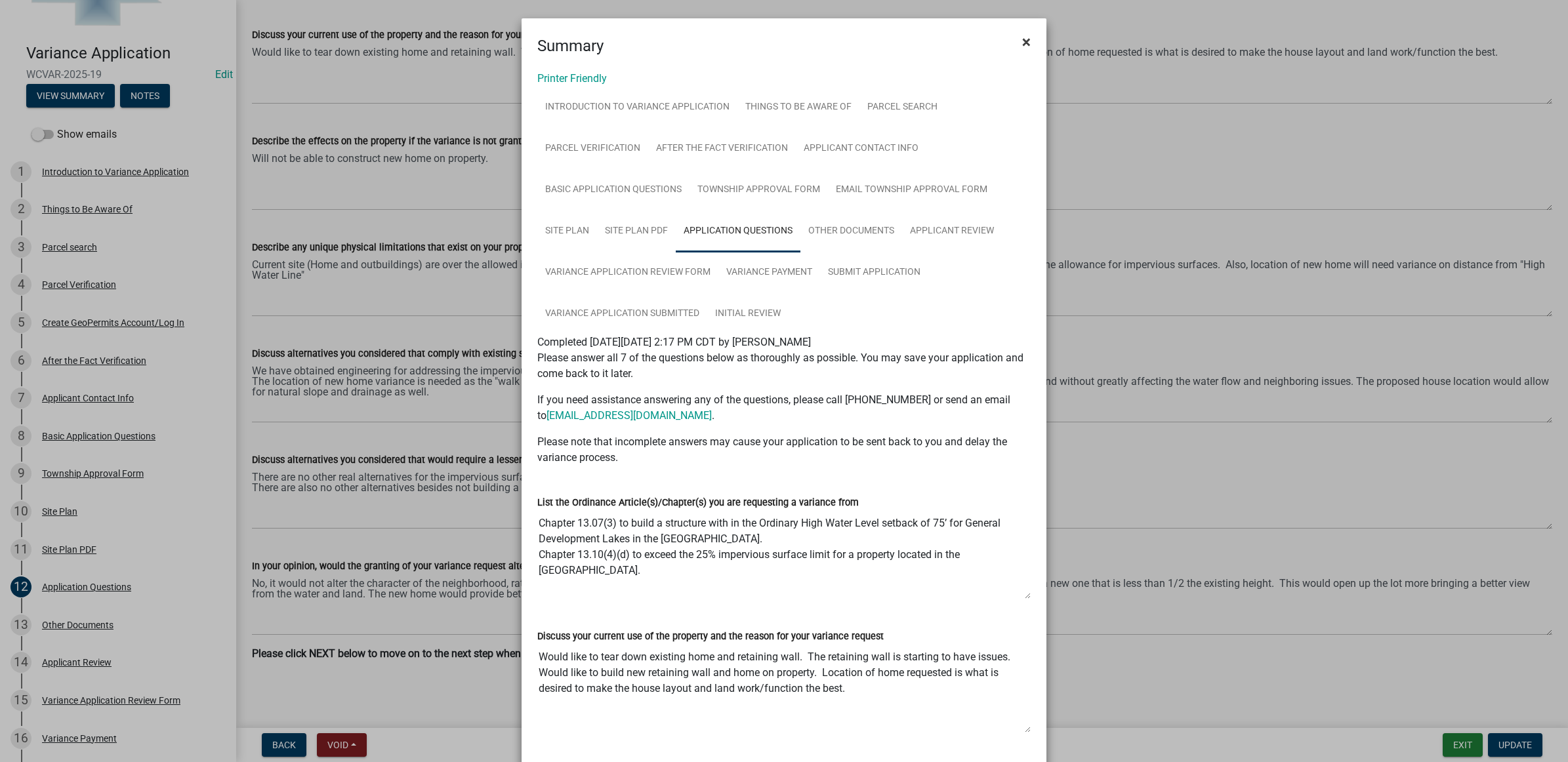
click at [1022, 39] on span "×" at bounding box center [1026, 42] width 8 height 18
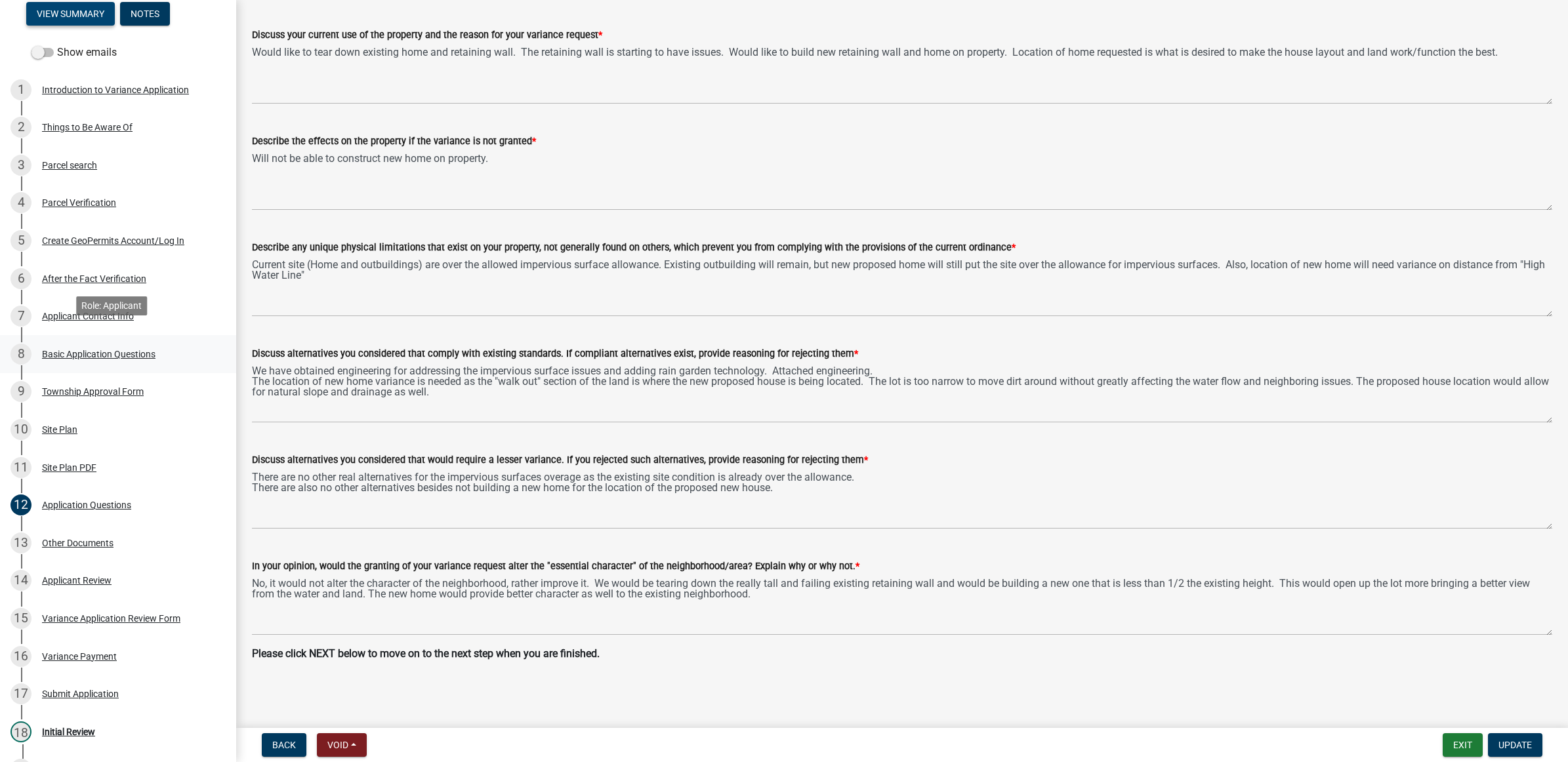
scroll to position [246, 0]
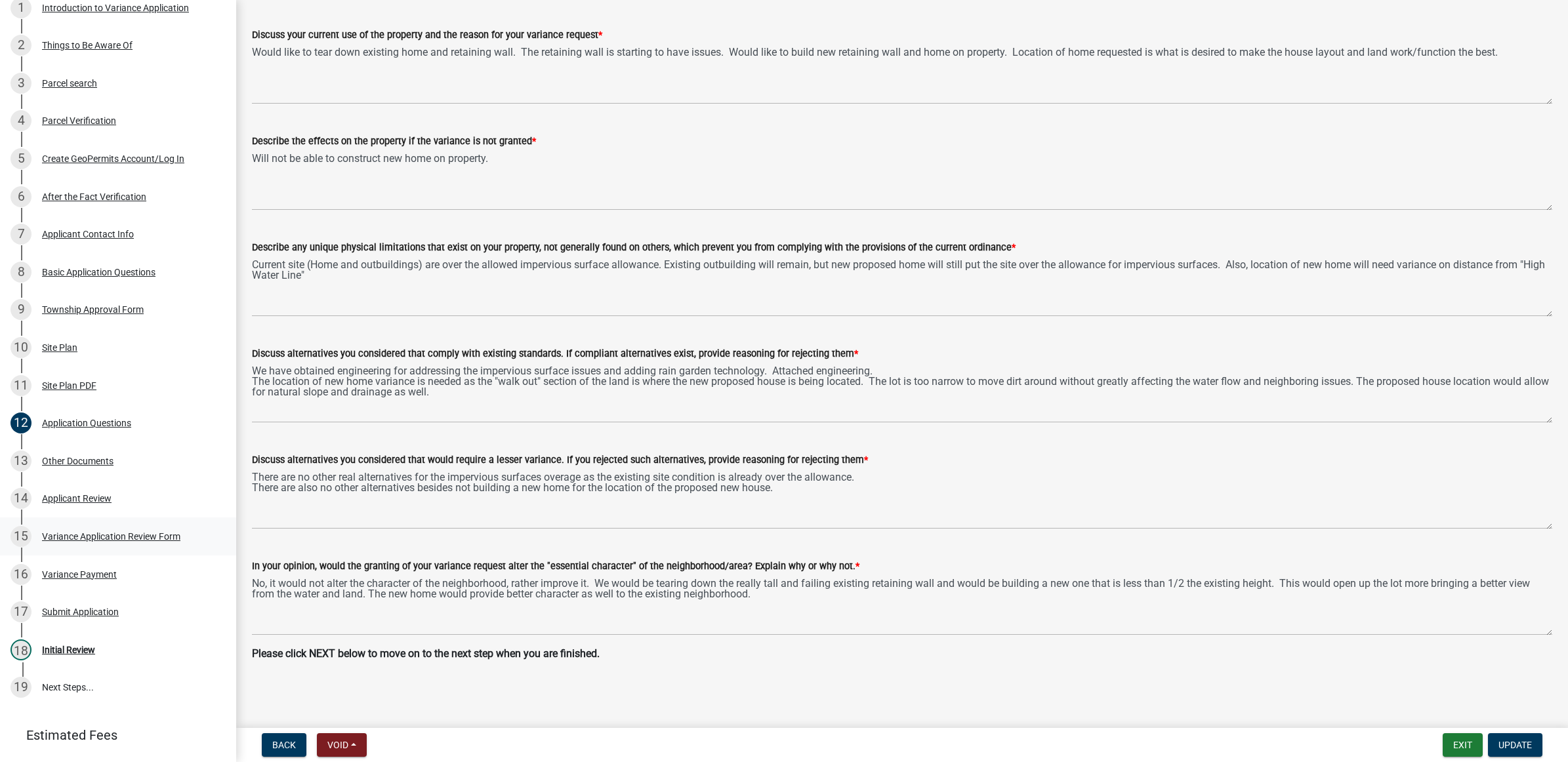
click at [141, 539] on div "Variance Application Review Form" at bounding box center [111, 537] width 138 height 9
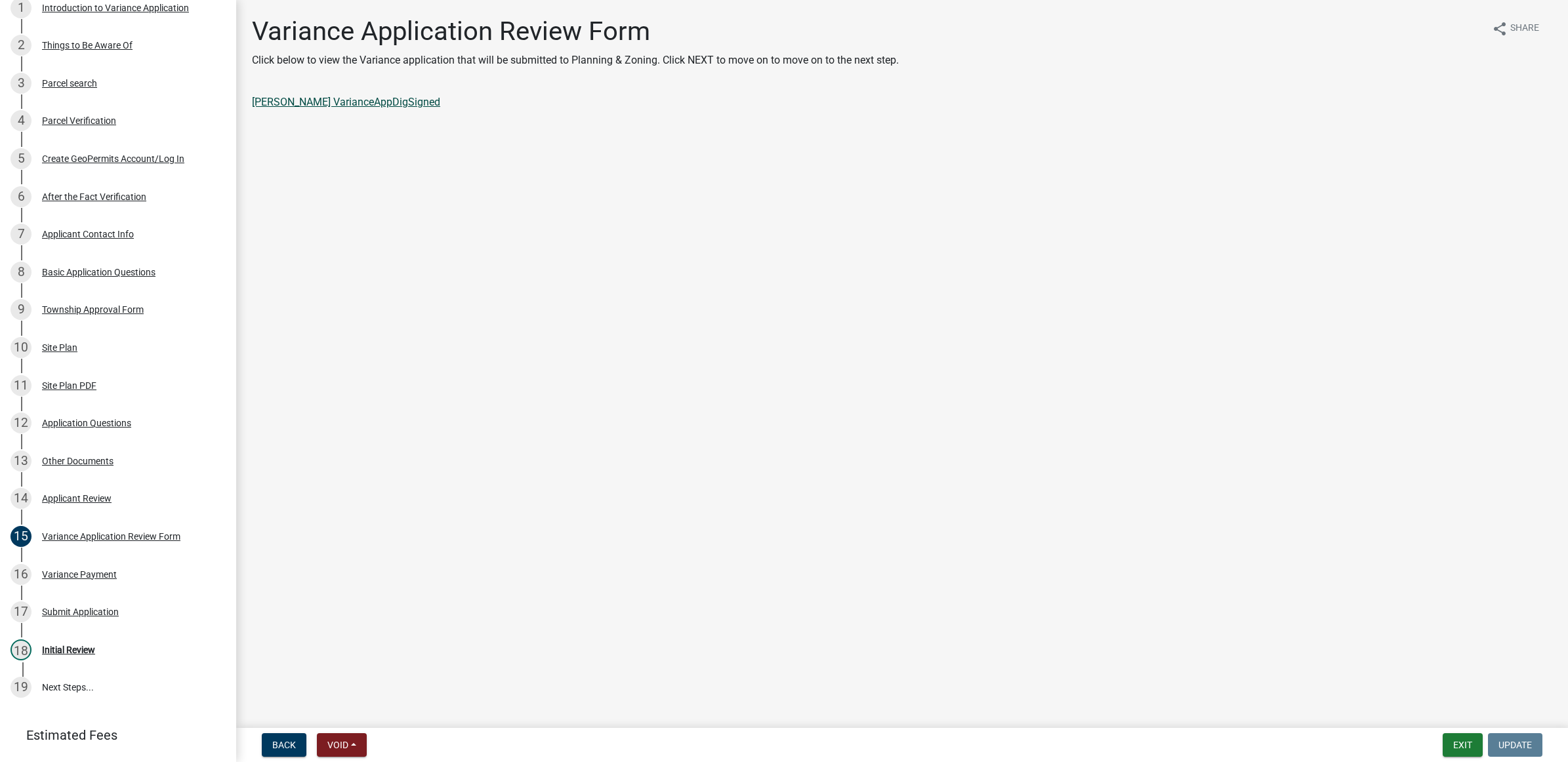
click at [366, 101] on link "[PERSON_NAME] VarianceAppDigSigned" at bounding box center [347, 102] width 189 height 13
click at [1458, 753] on button "Exit" at bounding box center [1463, 745] width 40 height 23
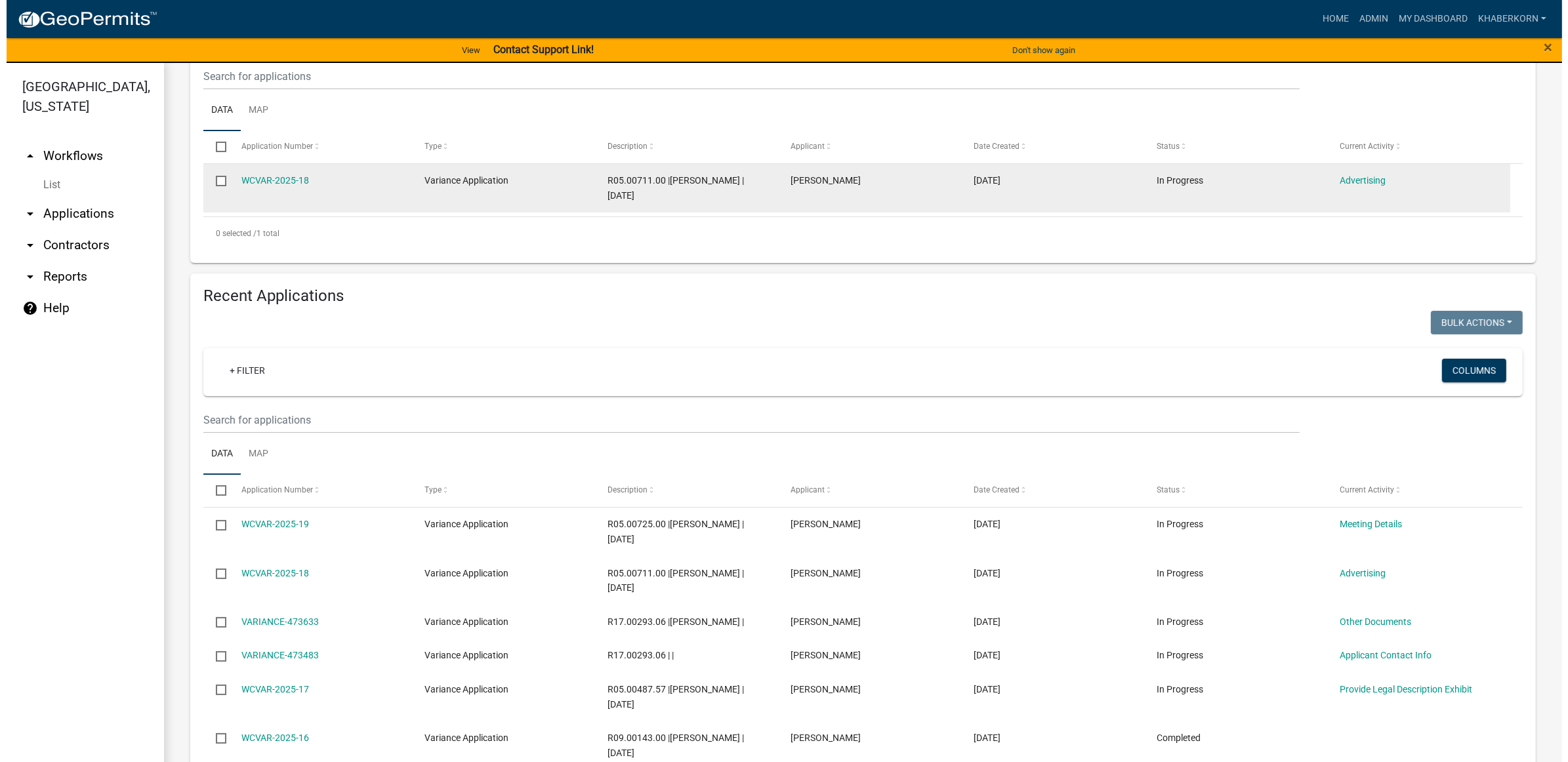
scroll to position [328, 0]
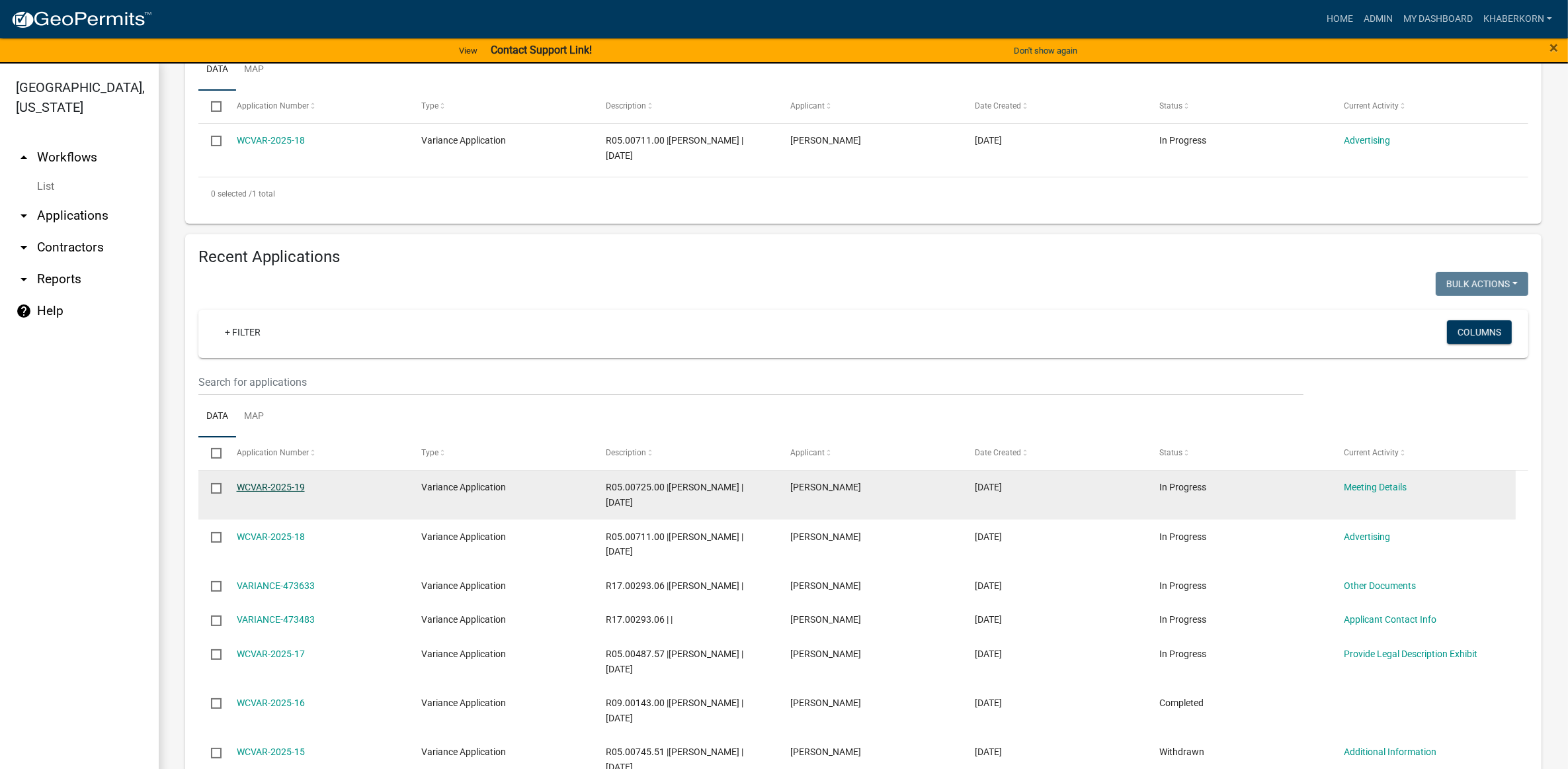
click at [274, 484] on link "WCVAR-2025-19" at bounding box center [271, 487] width 68 height 11
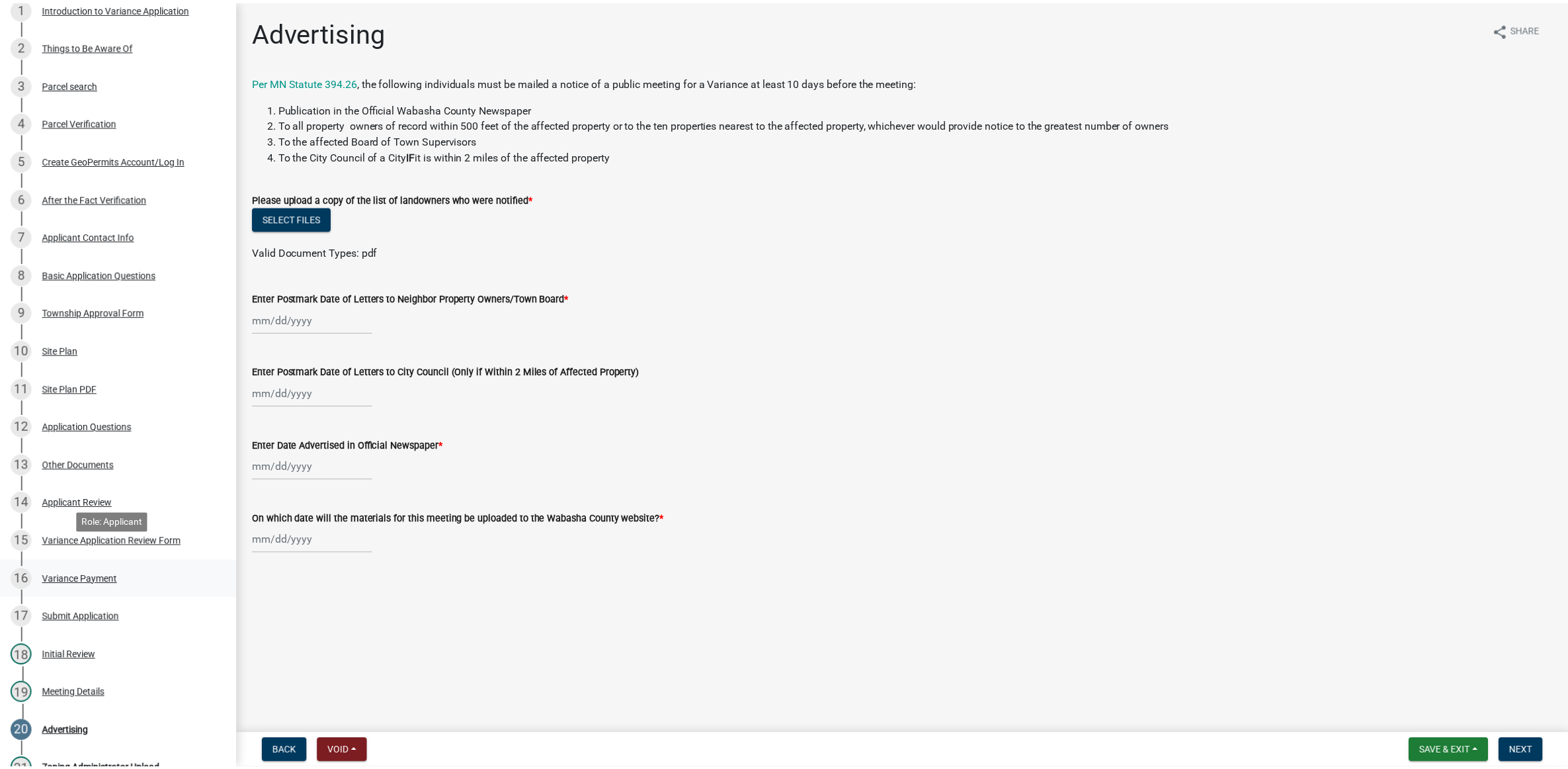
scroll to position [331, 0]
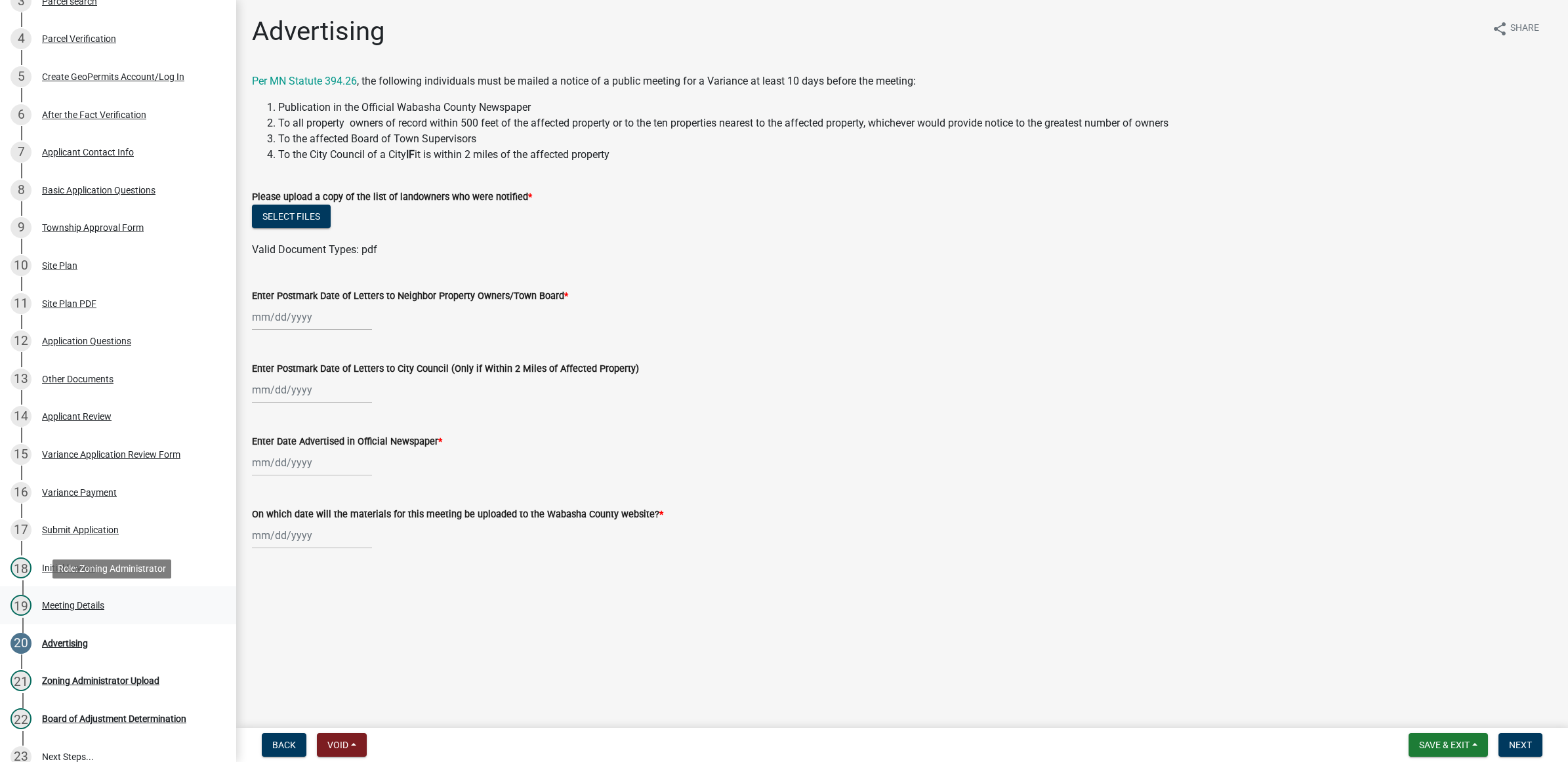
click at [86, 605] on div "Meeting Details" at bounding box center [73, 605] width 62 height 9
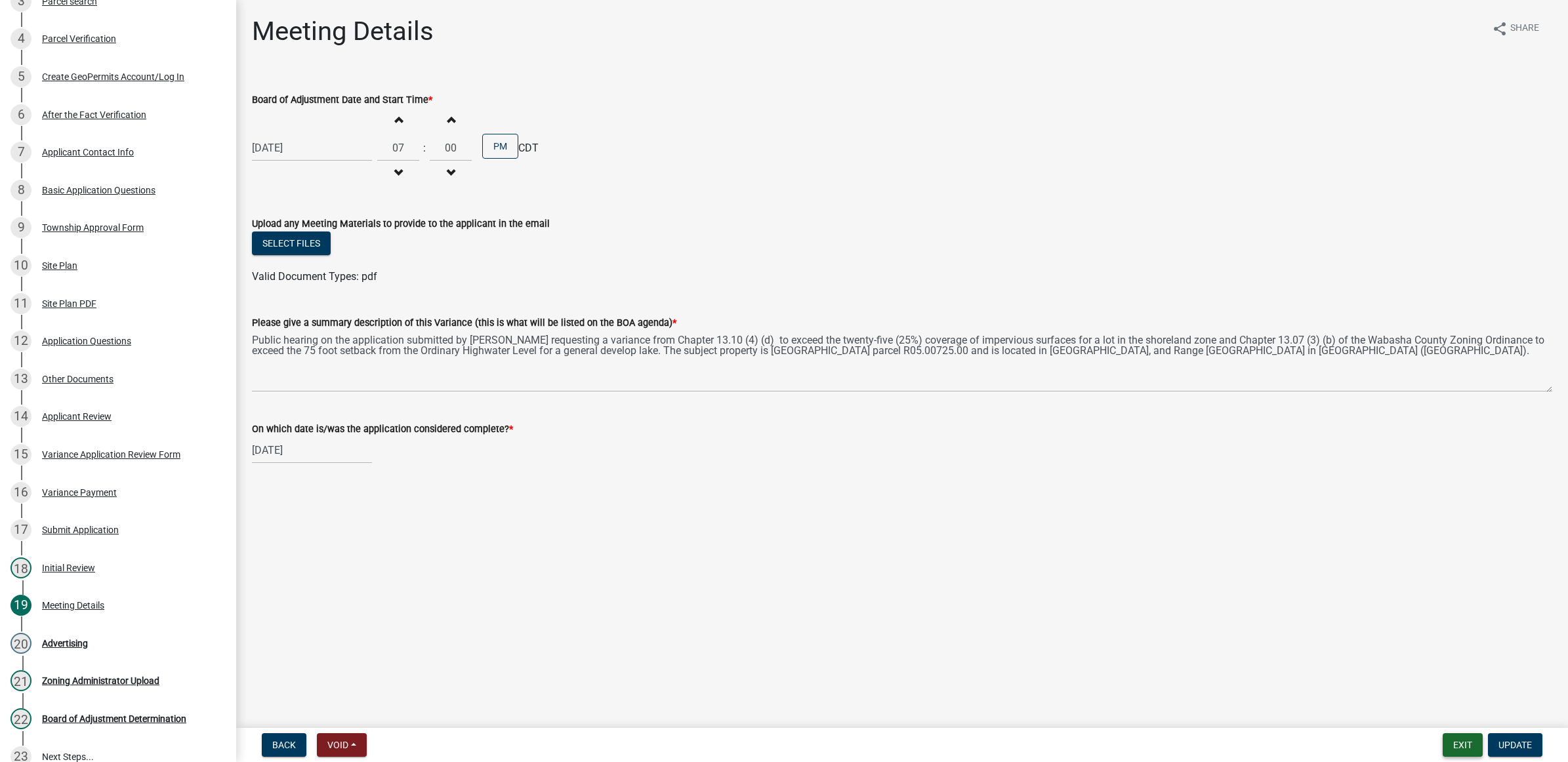
click at [1453, 748] on button "Exit" at bounding box center [1463, 745] width 40 height 23
